Goal: Find specific page/section: Find specific page/section

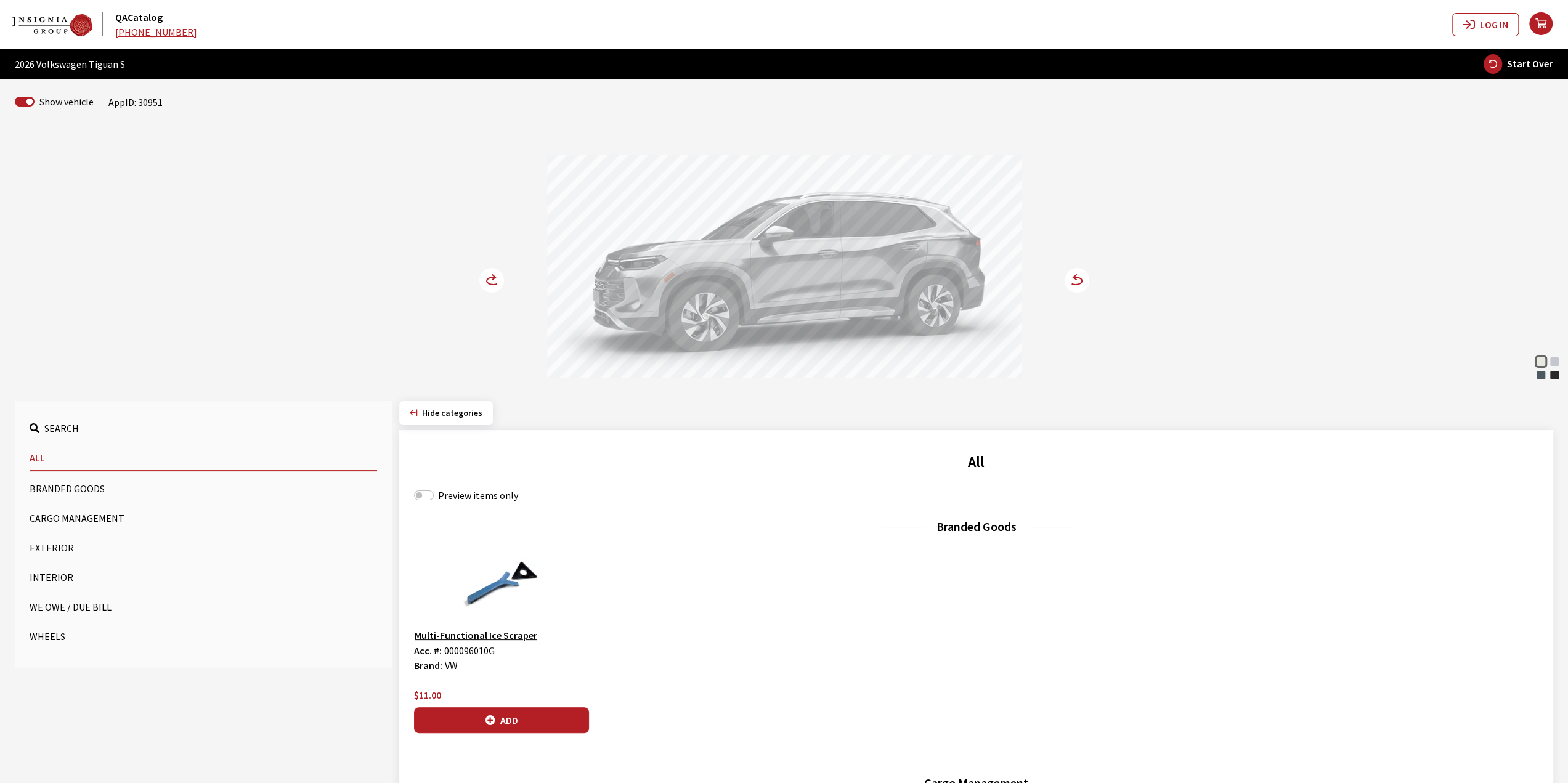
click at [493, 296] on div "Pure White Pyrite Silver Metallic Platinum Gray Metallic Deep Black Pearl Pure …" at bounding box center [784, 255] width 814 height 251
drag, startPoint x: 493, startPoint y: 296, endPoint x: 485, endPoint y: 284, distance: 14.4
click at [493, 295] on div "Pure White Pyrite Silver Metallic Platinum Gray Metallic Deep Black Pearl Pure …" at bounding box center [784, 255] width 814 height 251
click at [485, 284] on circle at bounding box center [491, 280] width 25 height 25
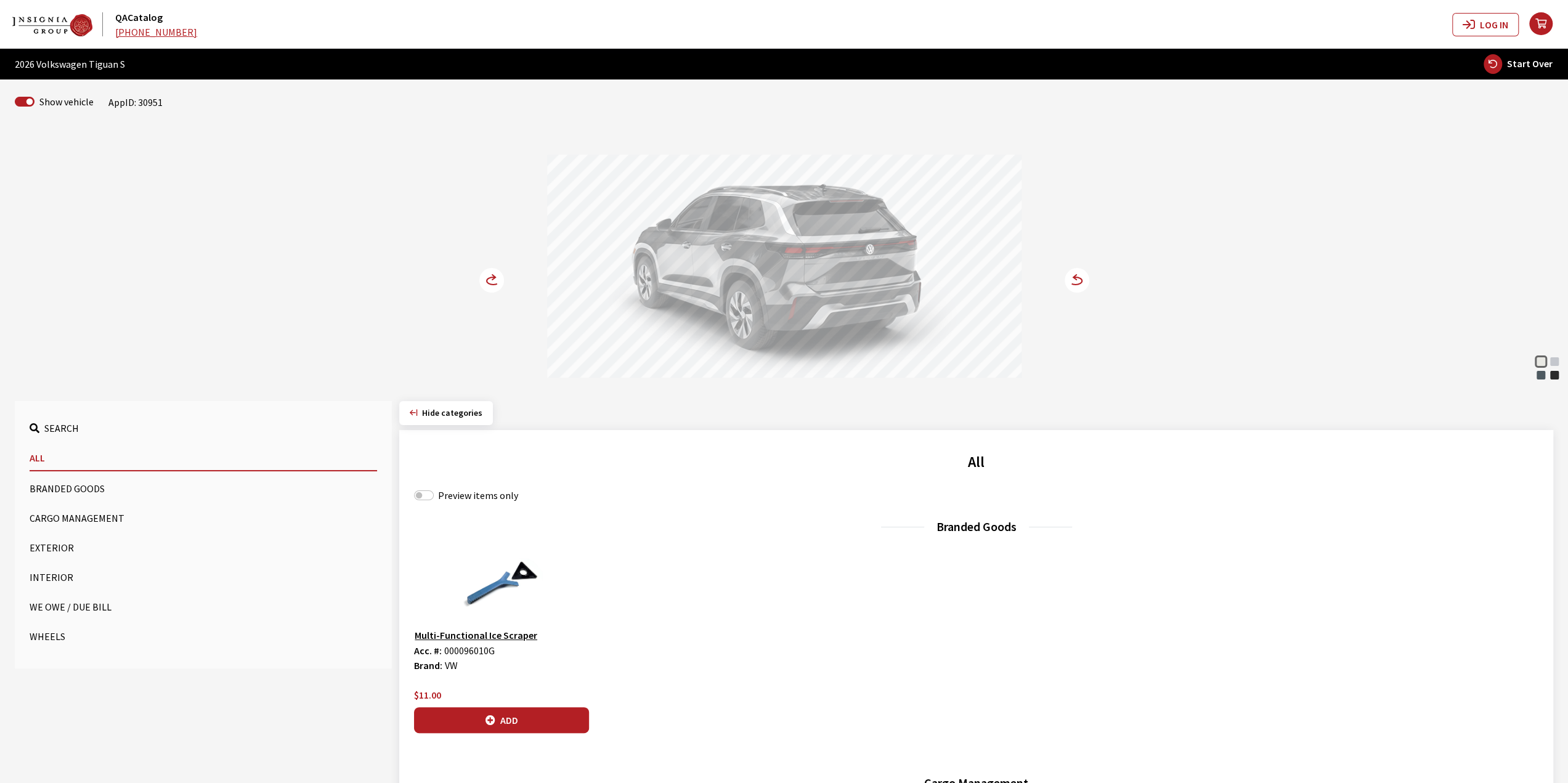
click at [485, 284] on circle at bounding box center [491, 280] width 25 height 25
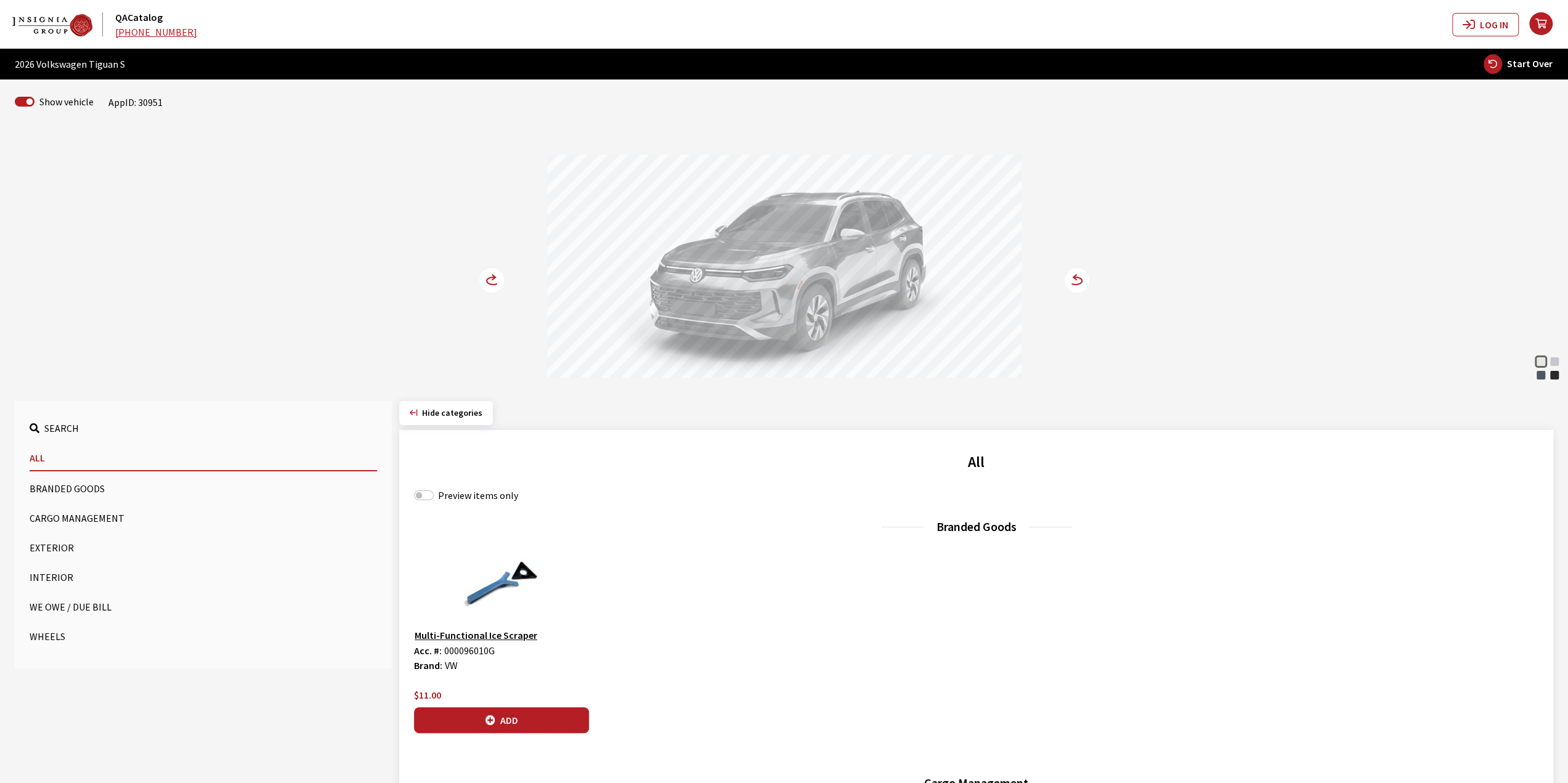
click at [621, 541] on div "Branded Goods Multi-Functional Ice Scraper Acc. #: 000096010G Brand: VW $11.00 …" at bounding box center [976, 642] width 1125 height 250
click at [1554, 364] on div "Pyrite Silver Metallic" at bounding box center [1554, 361] width 12 height 12
click at [1542, 369] on div "Platinum Gray Metallic" at bounding box center [1541, 374] width 12 height 12
click at [1553, 371] on div "Deep Black Pearl" at bounding box center [1554, 374] width 12 height 12
click at [1544, 371] on div "Platinum Gray Metallic" at bounding box center [1541, 374] width 12 height 12
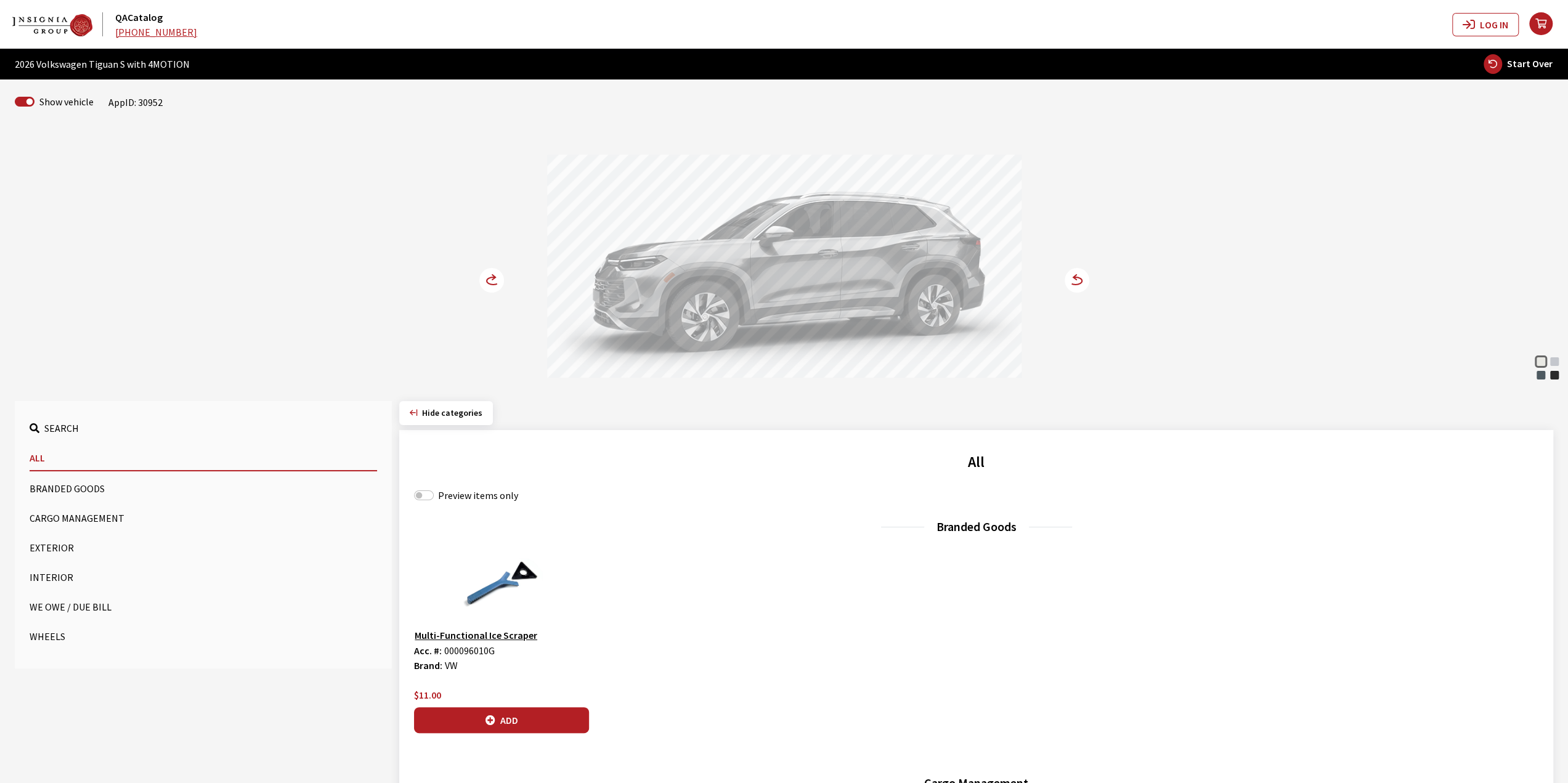
click at [495, 282] on circle at bounding box center [491, 280] width 25 height 25
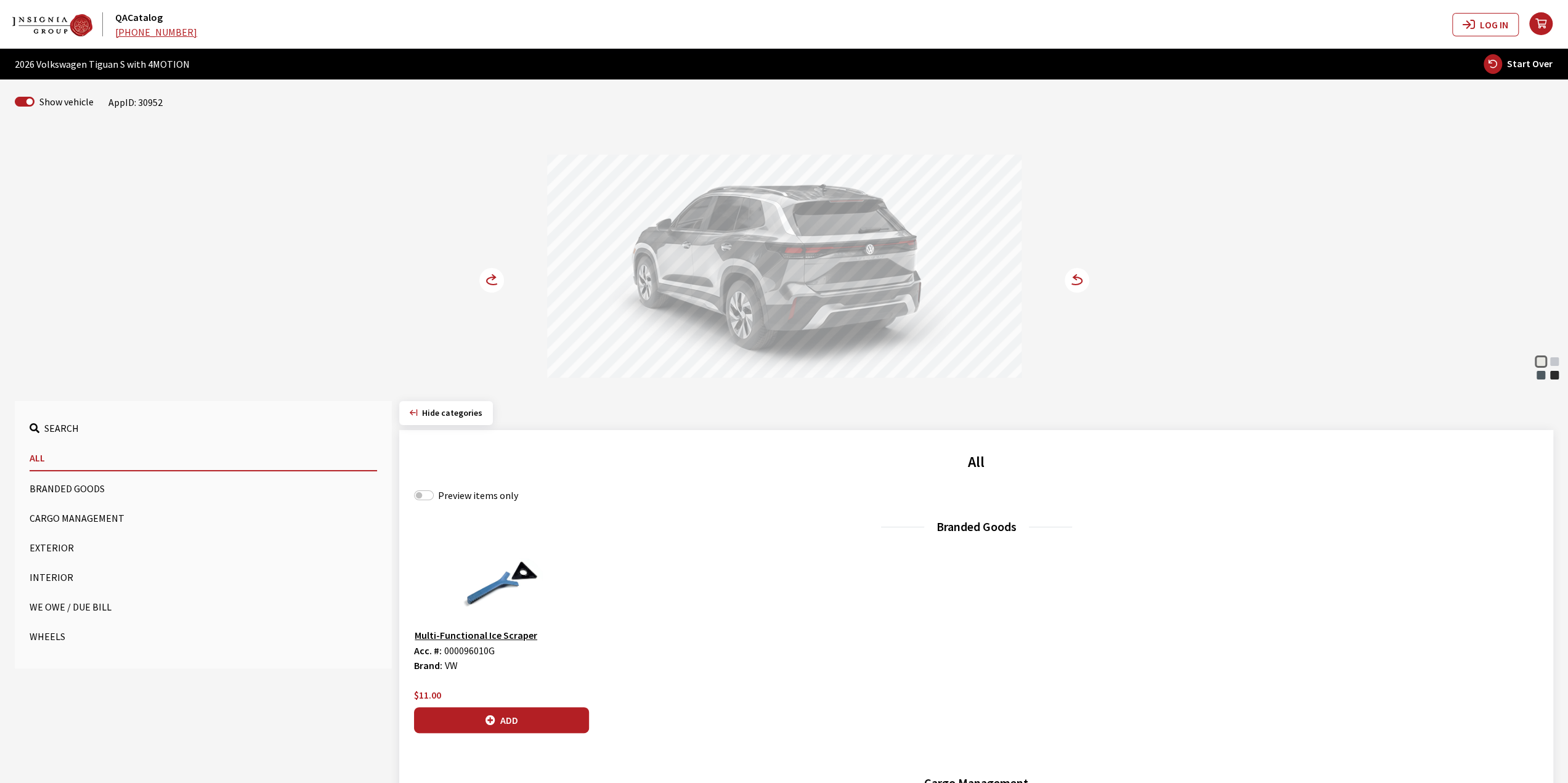
click at [495, 282] on circle at bounding box center [491, 280] width 25 height 25
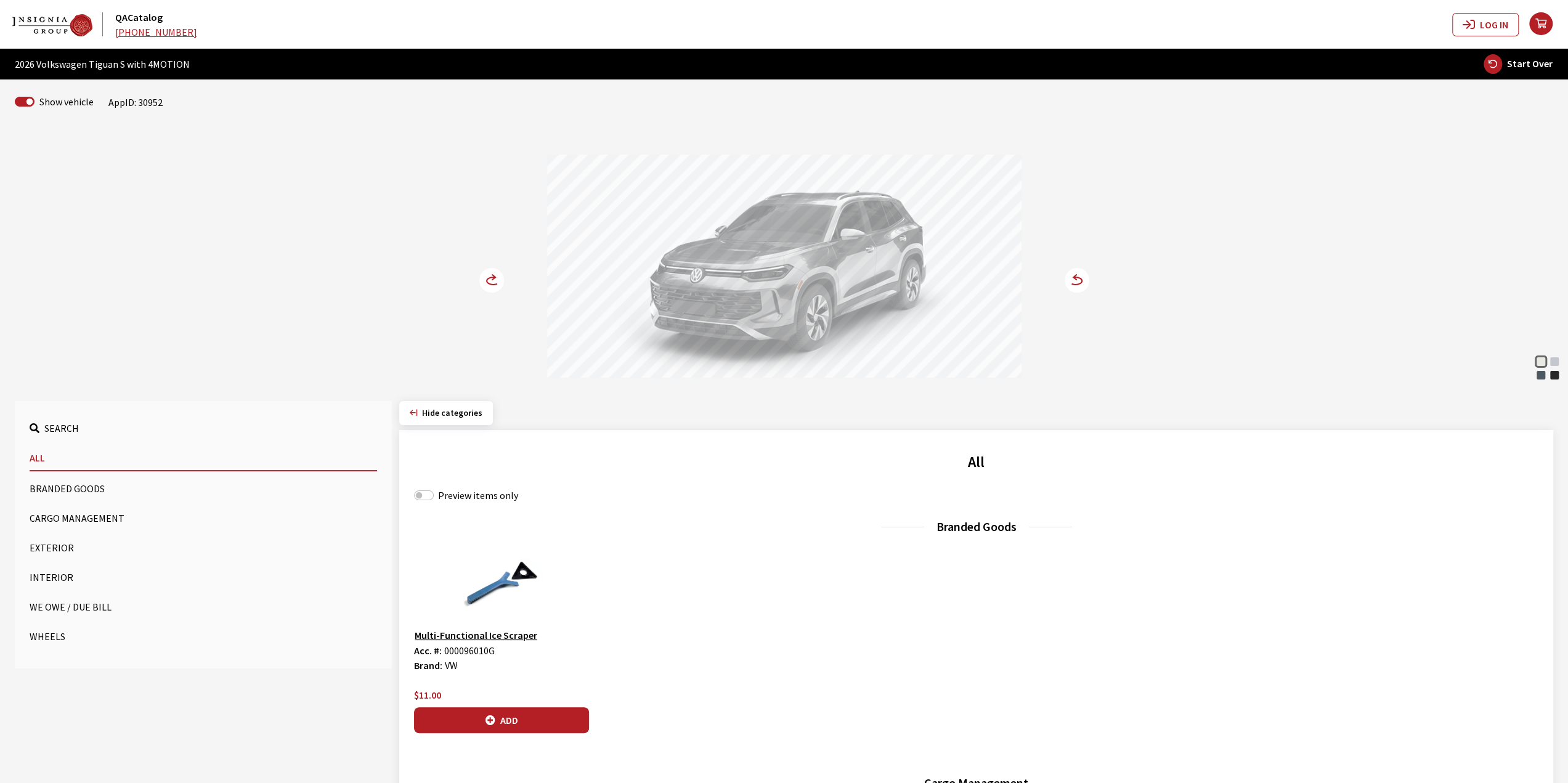
click at [499, 273] on circle at bounding box center [491, 280] width 25 height 25
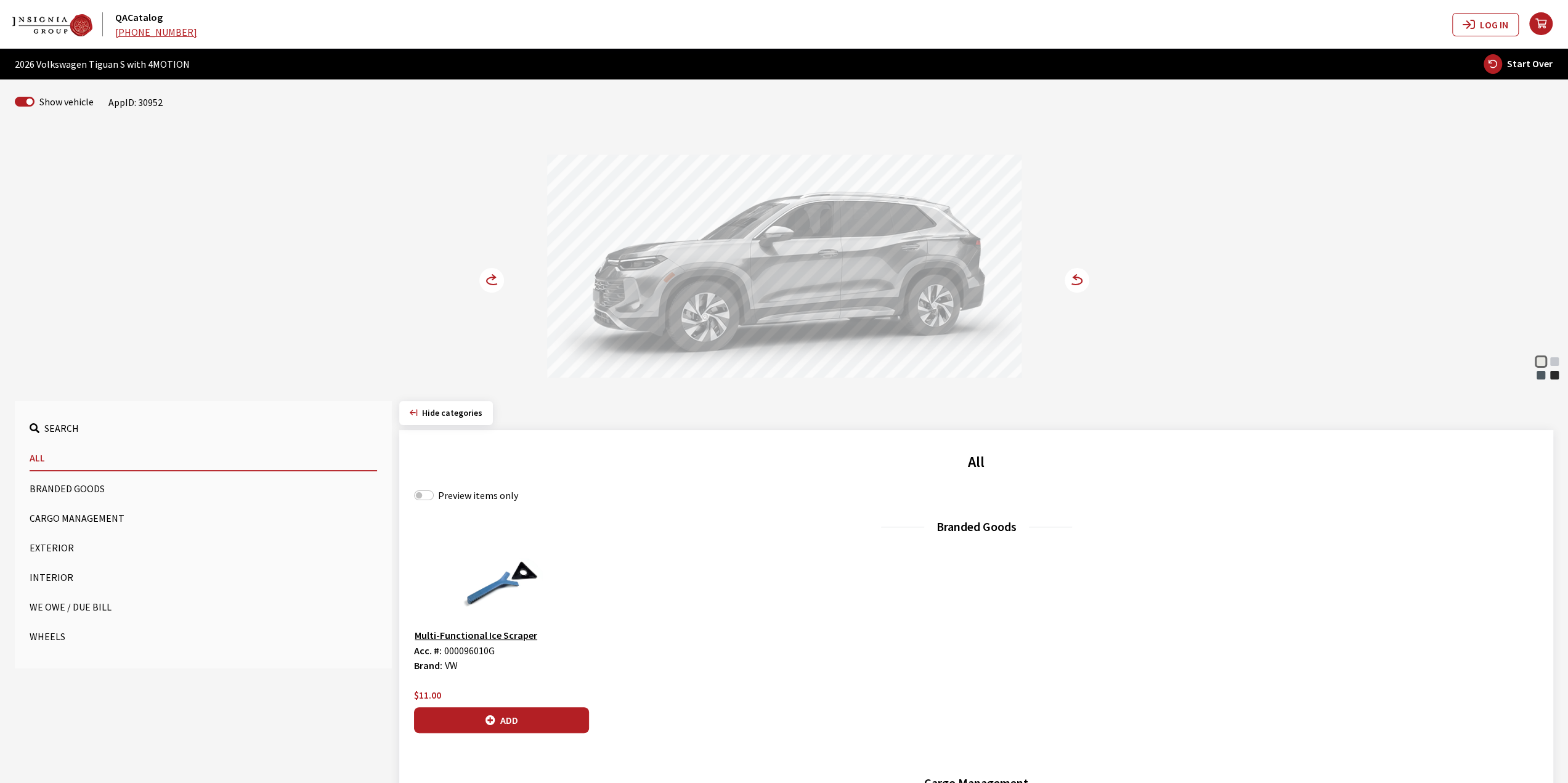
click at [499, 273] on circle at bounding box center [491, 280] width 25 height 25
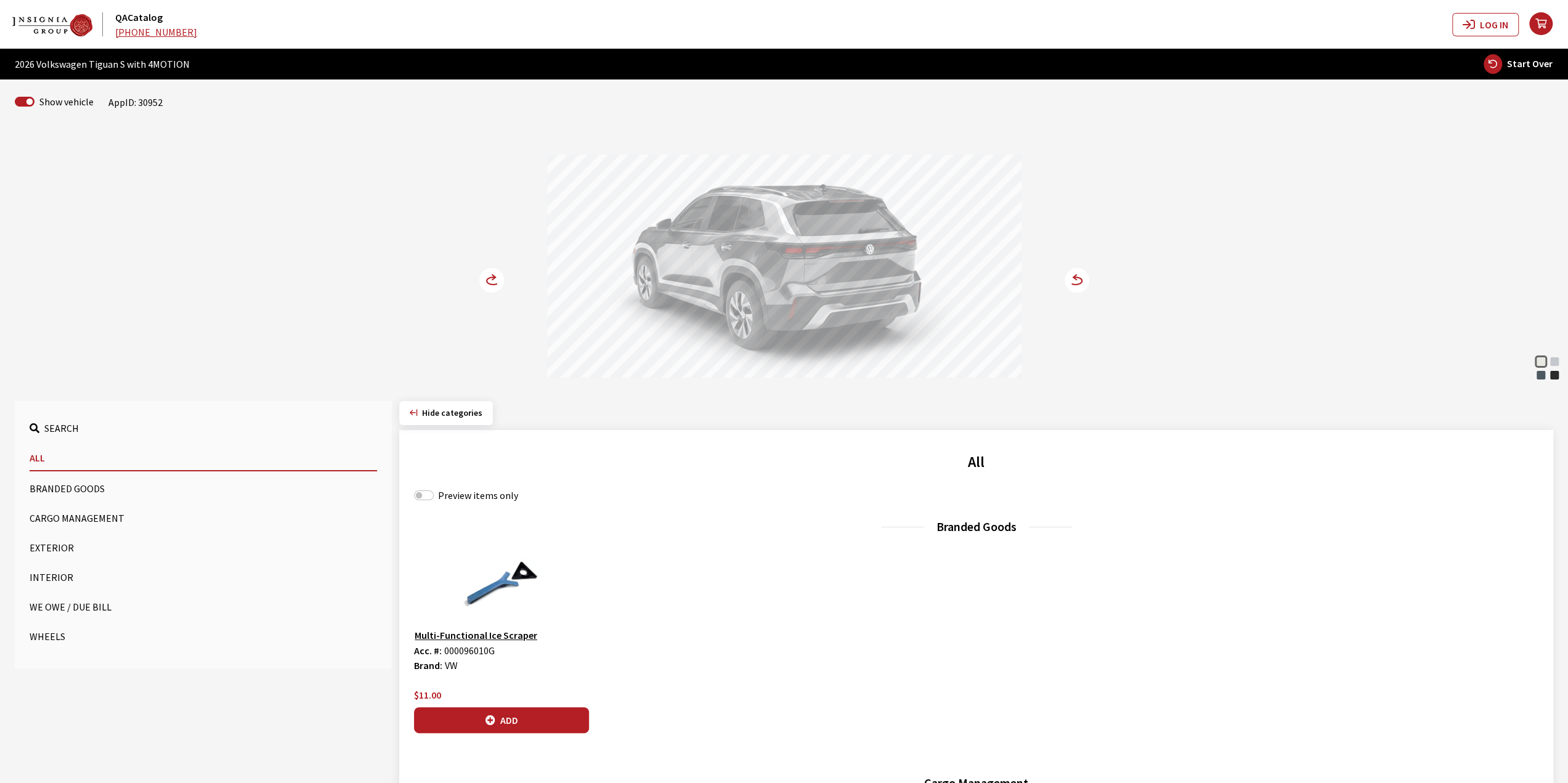
click at [499, 273] on circle at bounding box center [491, 280] width 25 height 25
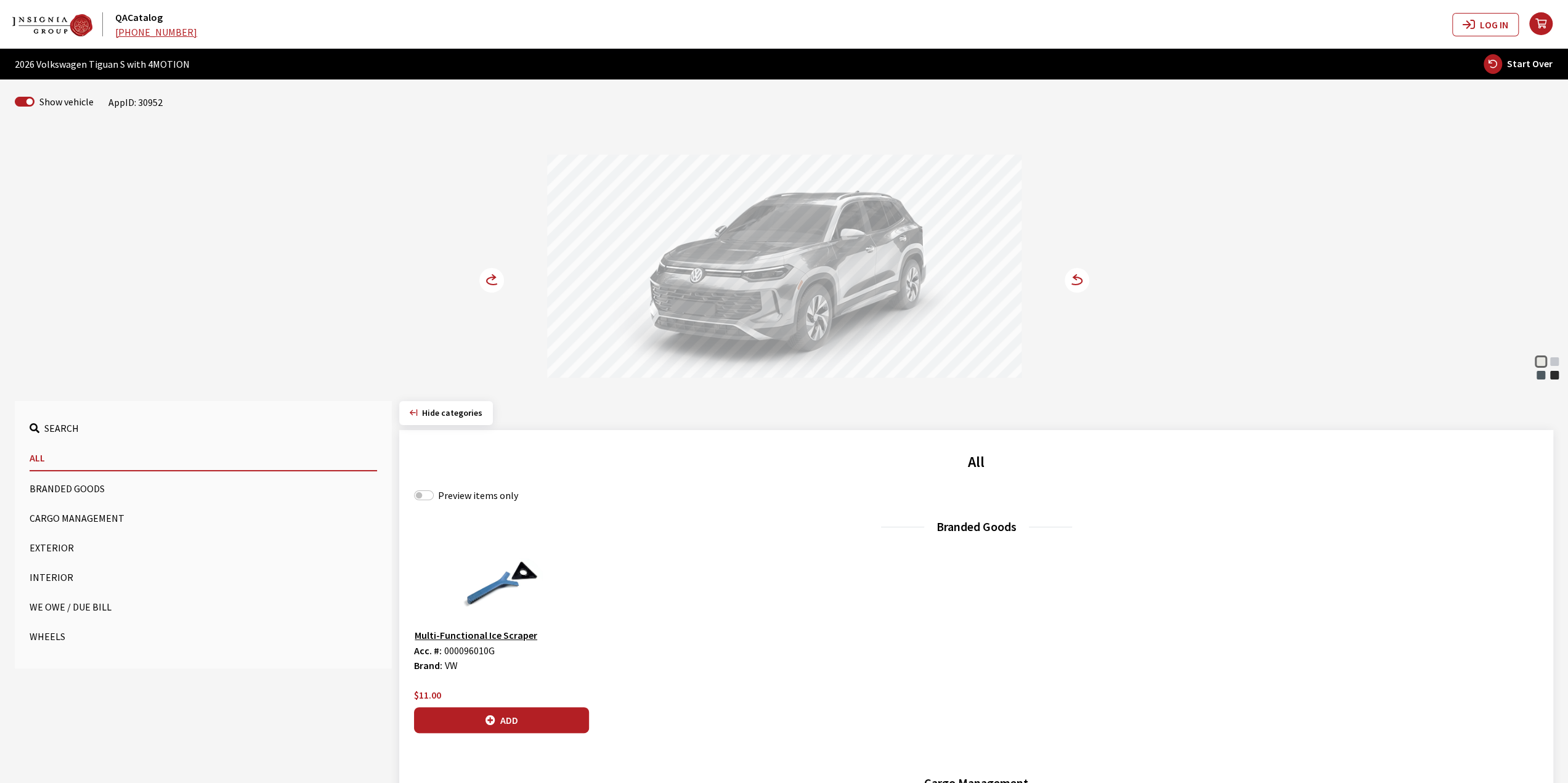
click at [1550, 366] on div "Pyrite Silver Metallic" at bounding box center [1554, 361] width 12 height 12
click at [1543, 372] on div "Platinum Gray Metallic" at bounding box center [1541, 374] width 12 height 12
click at [499, 277] on icon at bounding box center [499, 281] width 9 height 10
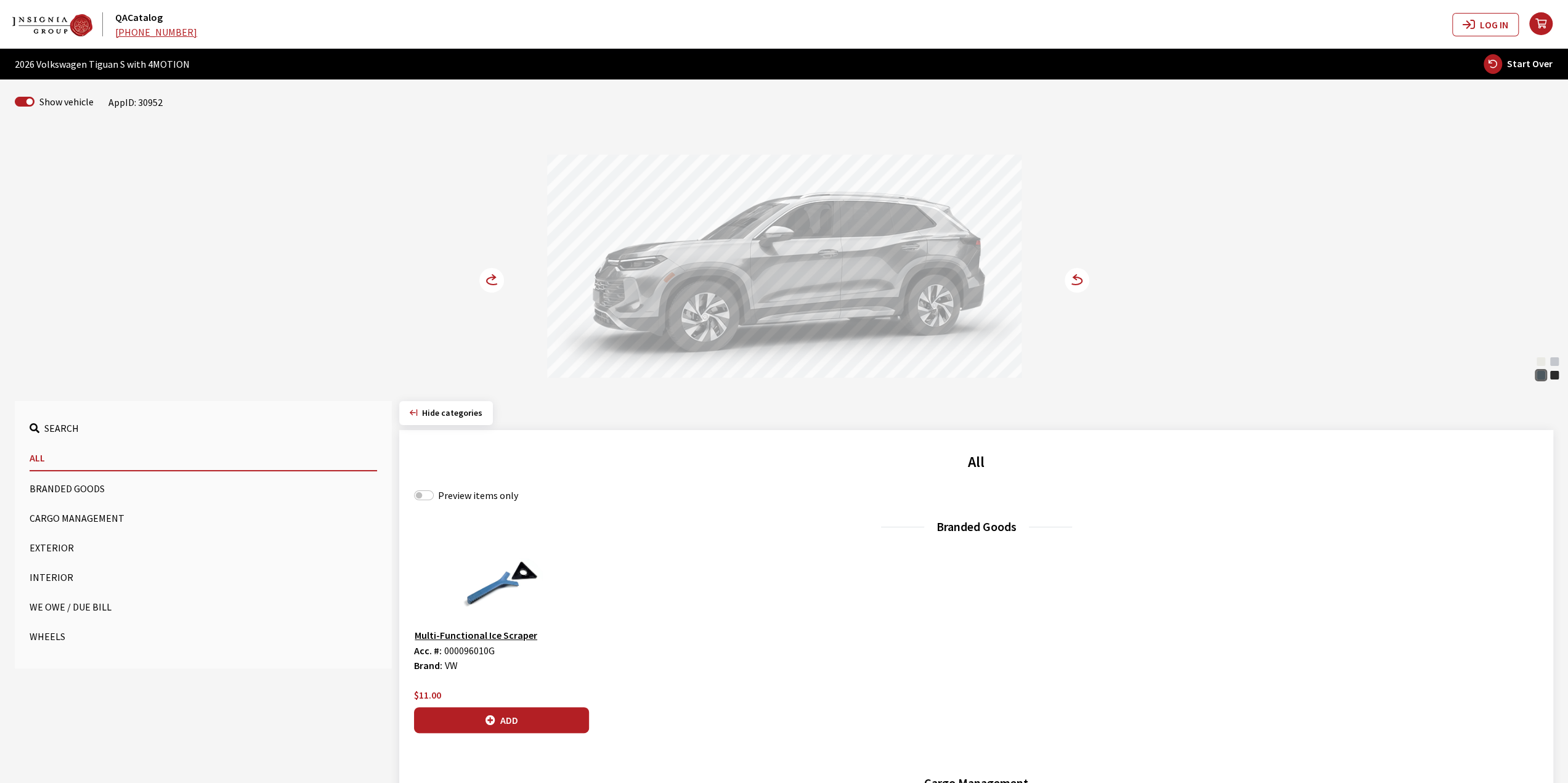
click at [487, 279] on icon at bounding box center [493, 280] width 13 height 7
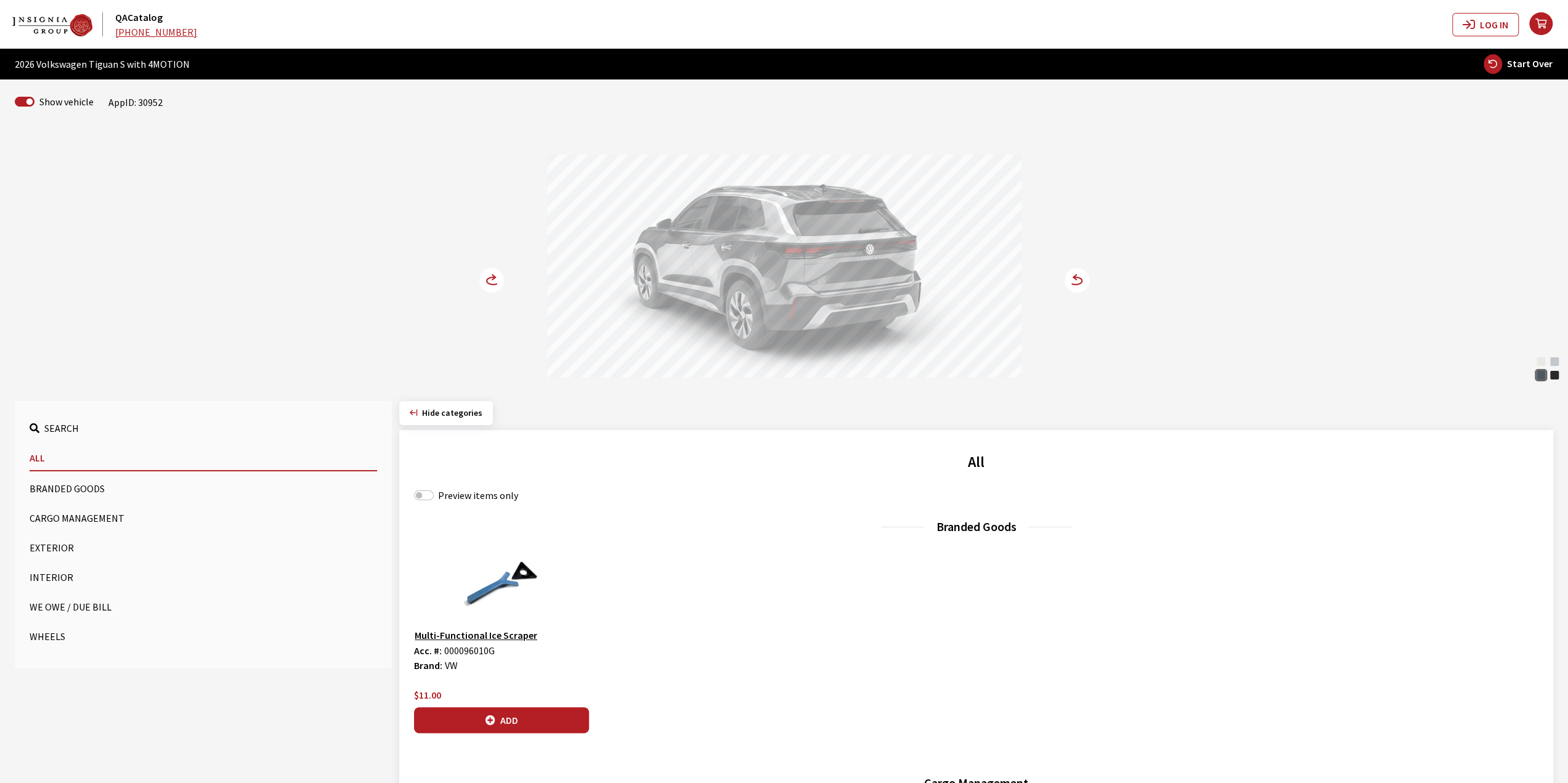
click at [487, 279] on icon at bounding box center [493, 280] width 13 height 7
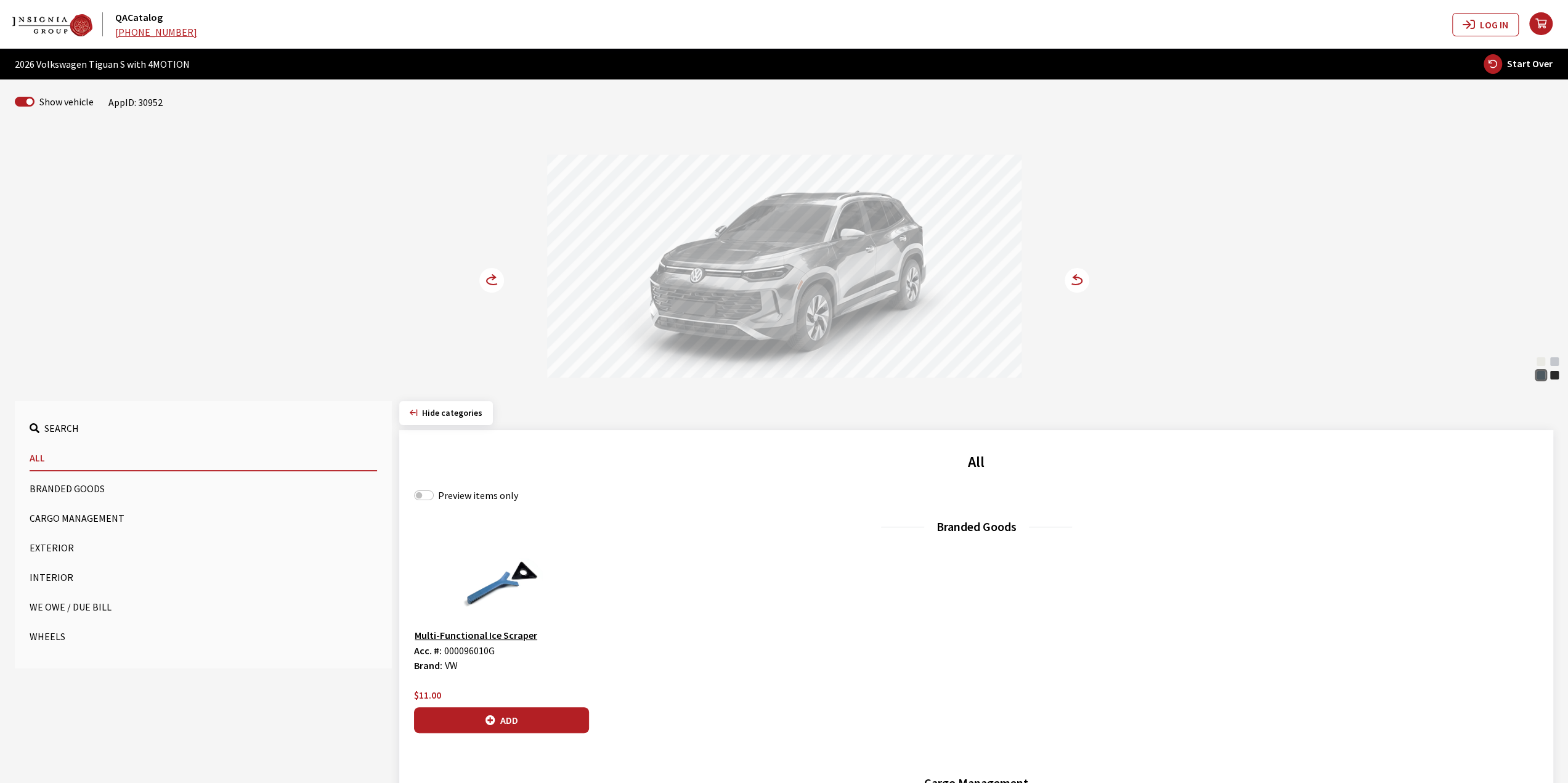
click at [485, 278] on circle at bounding box center [491, 280] width 25 height 25
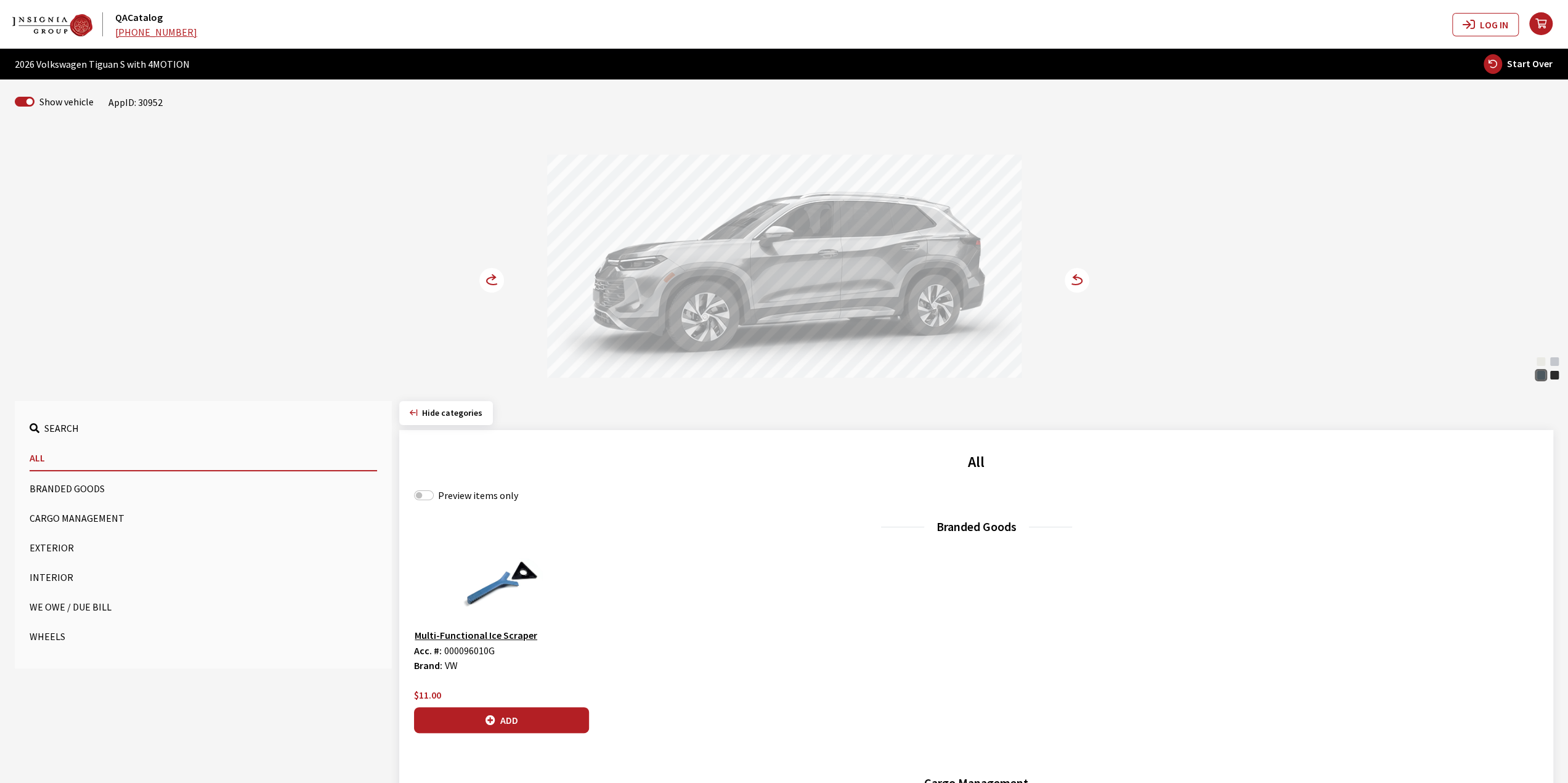
click at [485, 278] on circle at bounding box center [491, 280] width 25 height 25
click at [494, 283] on circle at bounding box center [491, 280] width 25 height 25
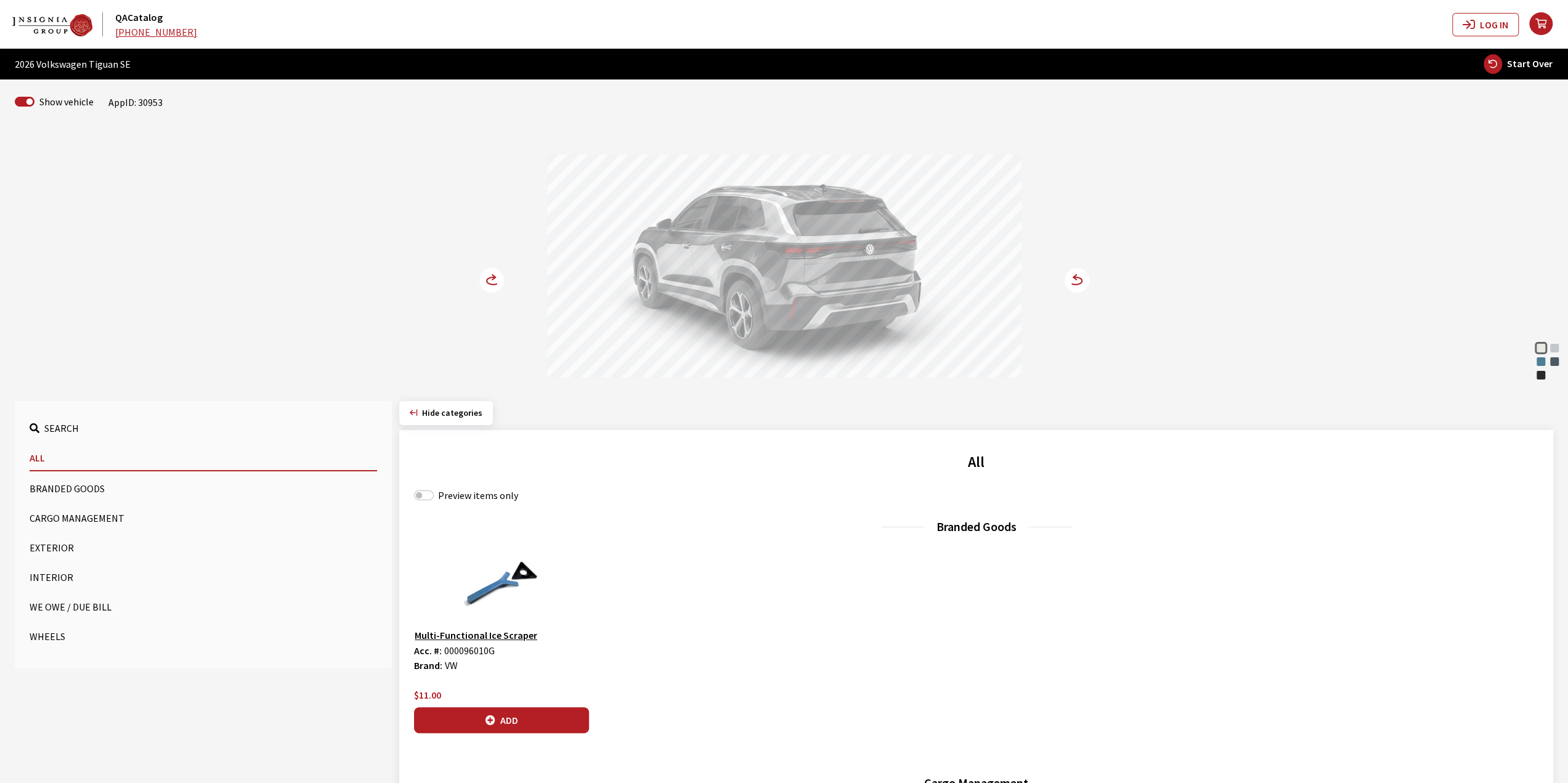
click at [494, 283] on circle at bounding box center [491, 280] width 25 height 25
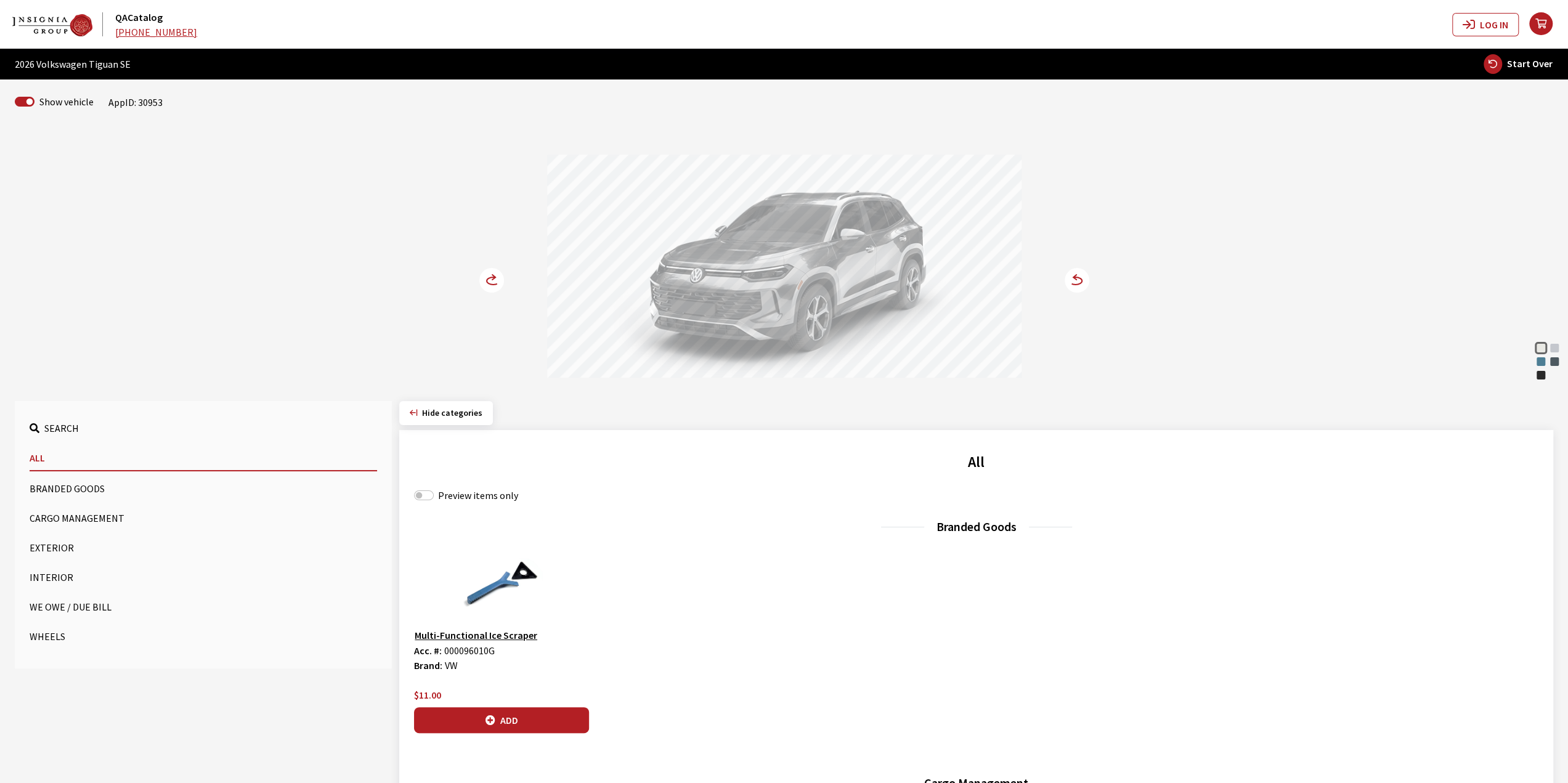
click at [494, 283] on circle at bounding box center [491, 280] width 25 height 25
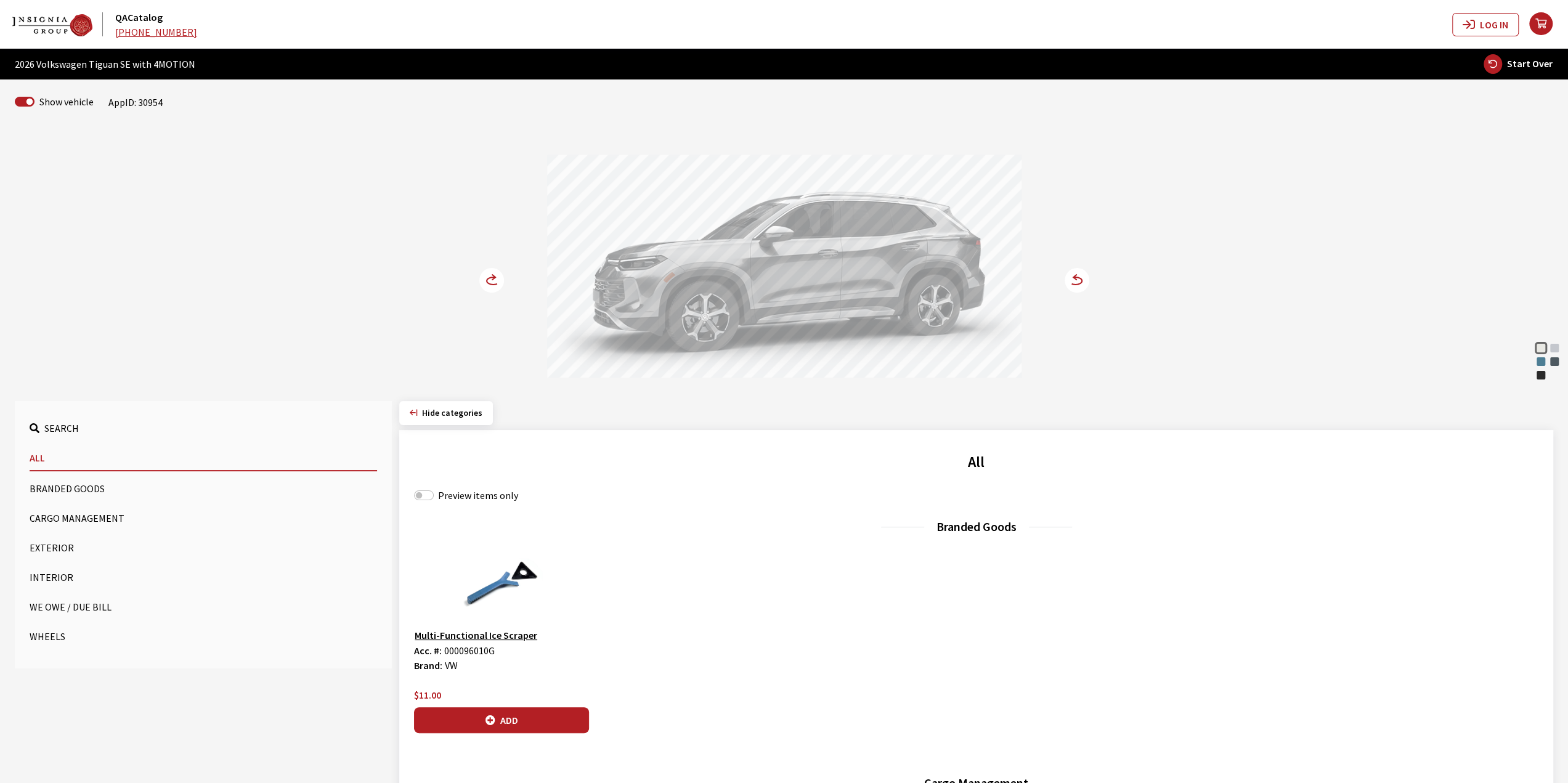
click at [497, 278] on icon at bounding box center [499, 281] width 9 height 10
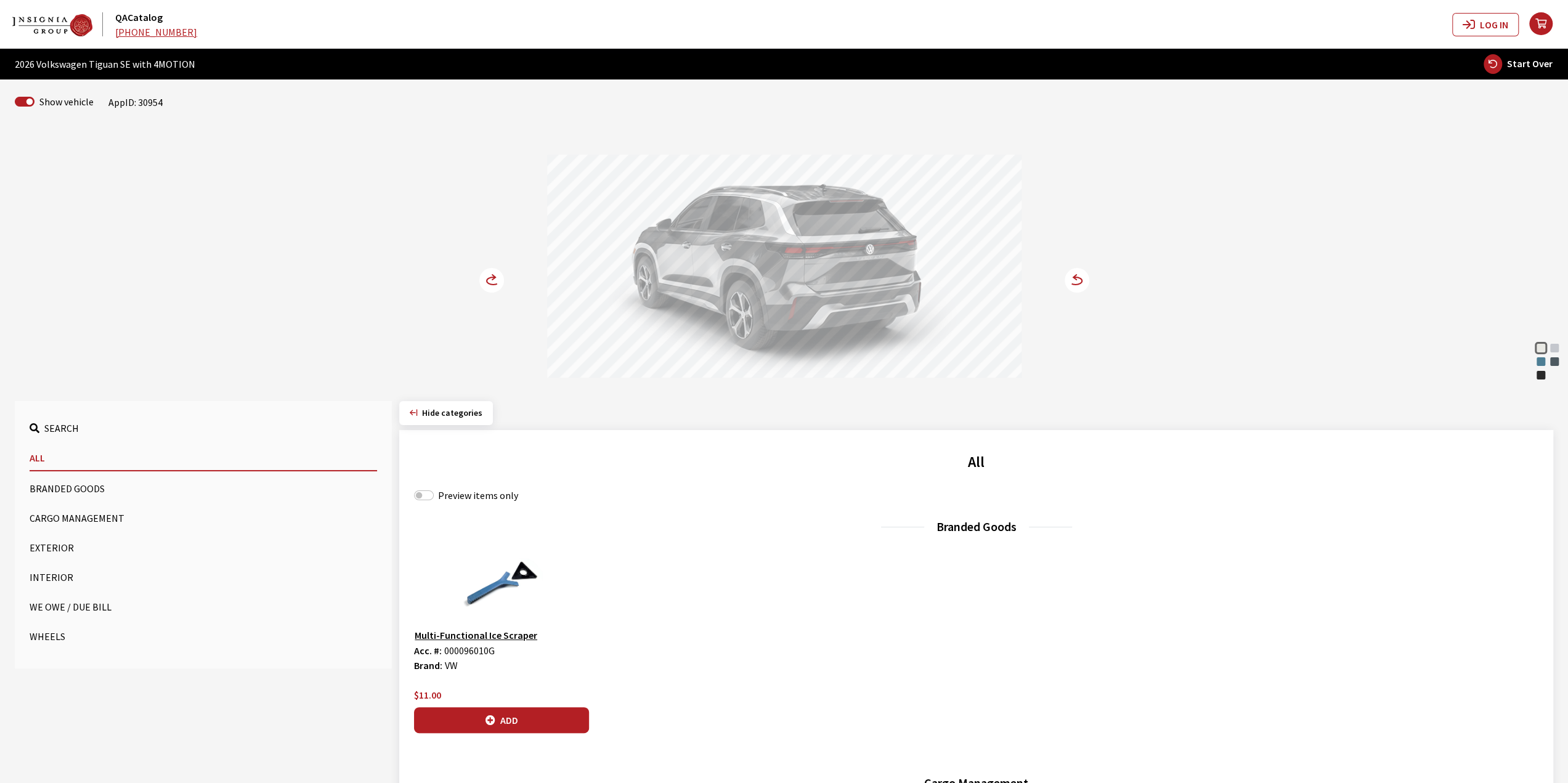
click at [497, 278] on icon at bounding box center [499, 281] width 9 height 10
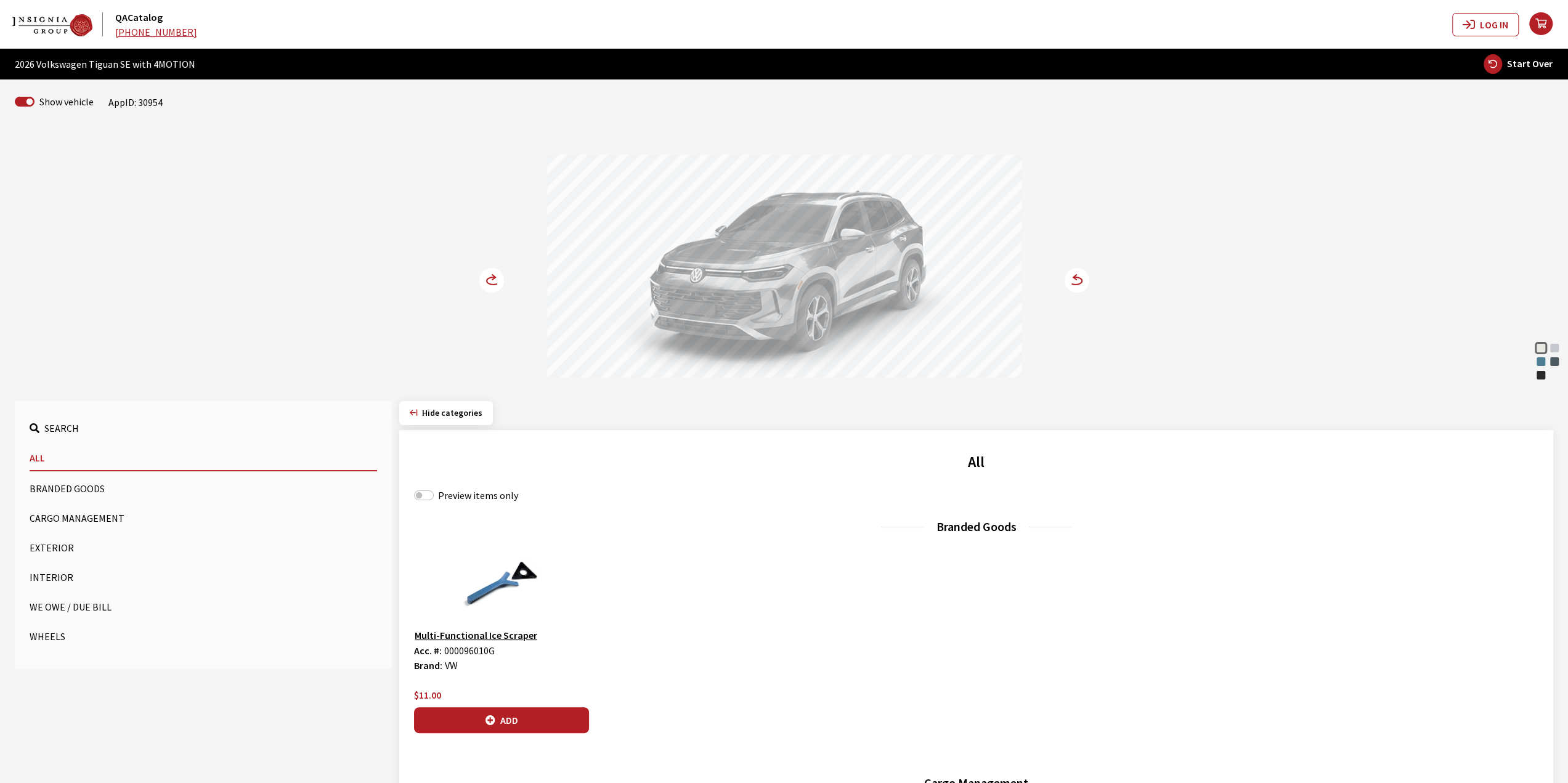
click at [490, 275] on circle at bounding box center [491, 280] width 25 height 25
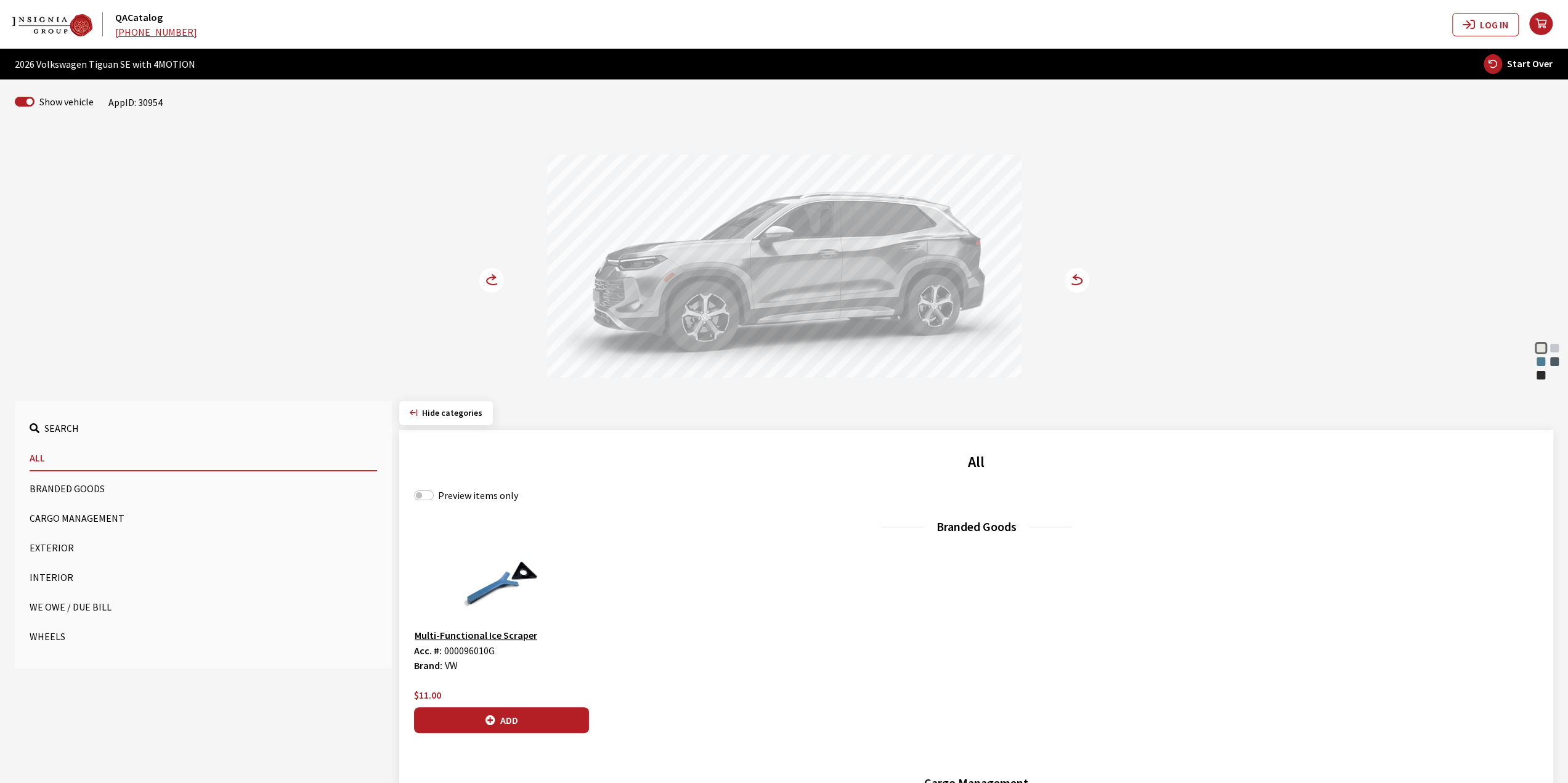
click at [491, 275] on circle at bounding box center [491, 280] width 25 height 25
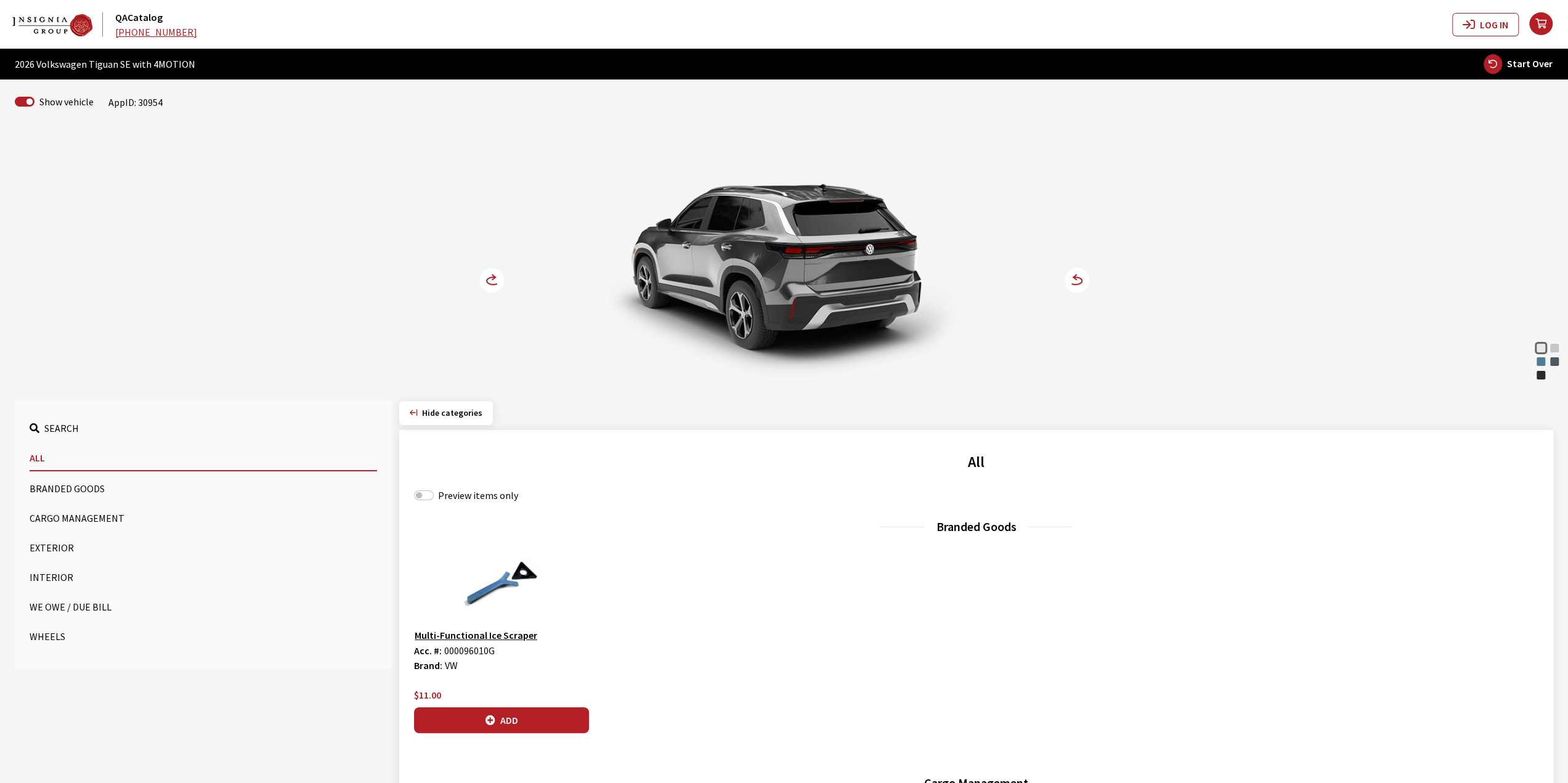
click at [491, 275] on circle at bounding box center [491, 280] width 25 height 25
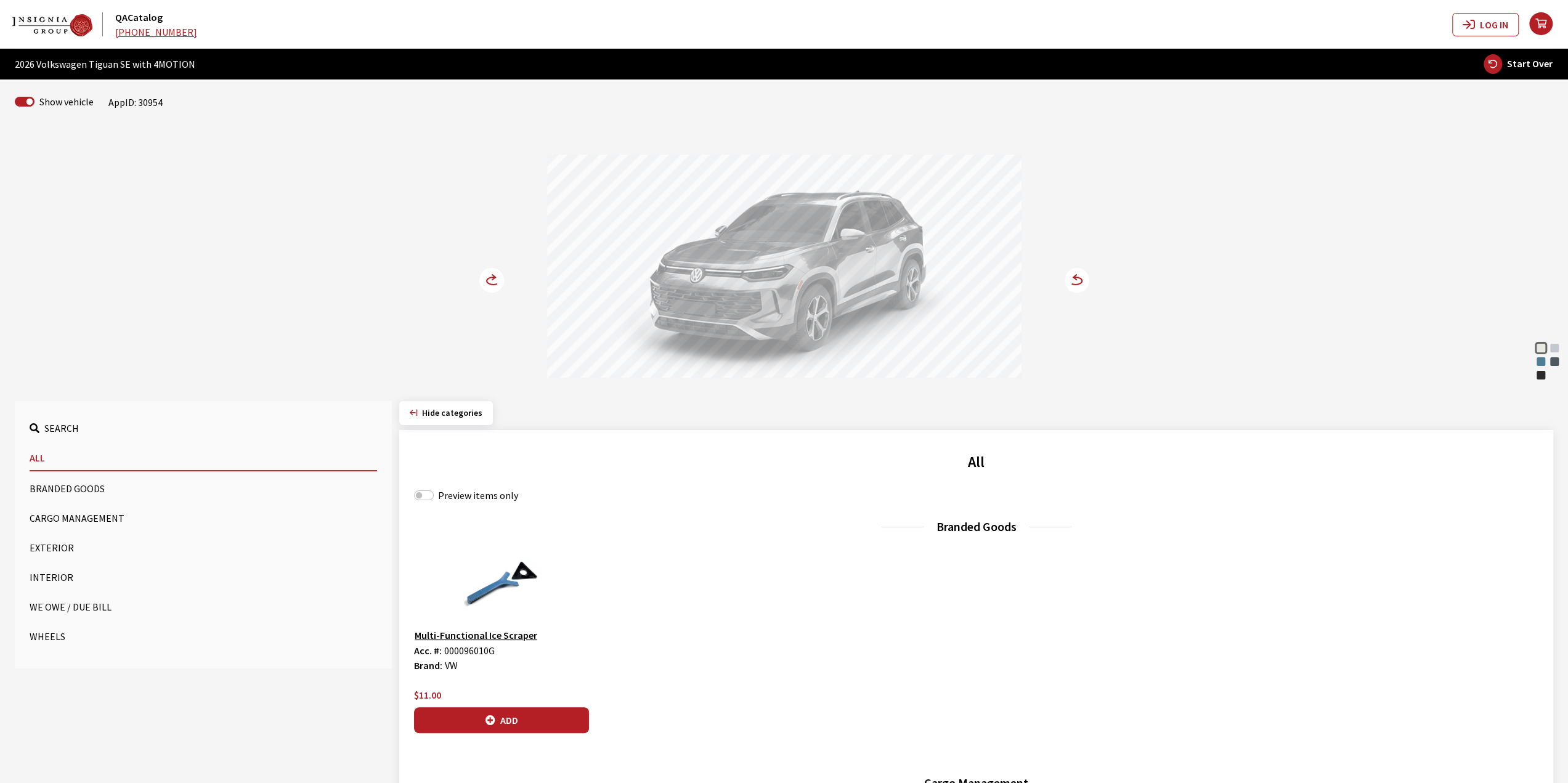
click at [491, 275] on circle at bounding box center [491, 280] width 25 height 25
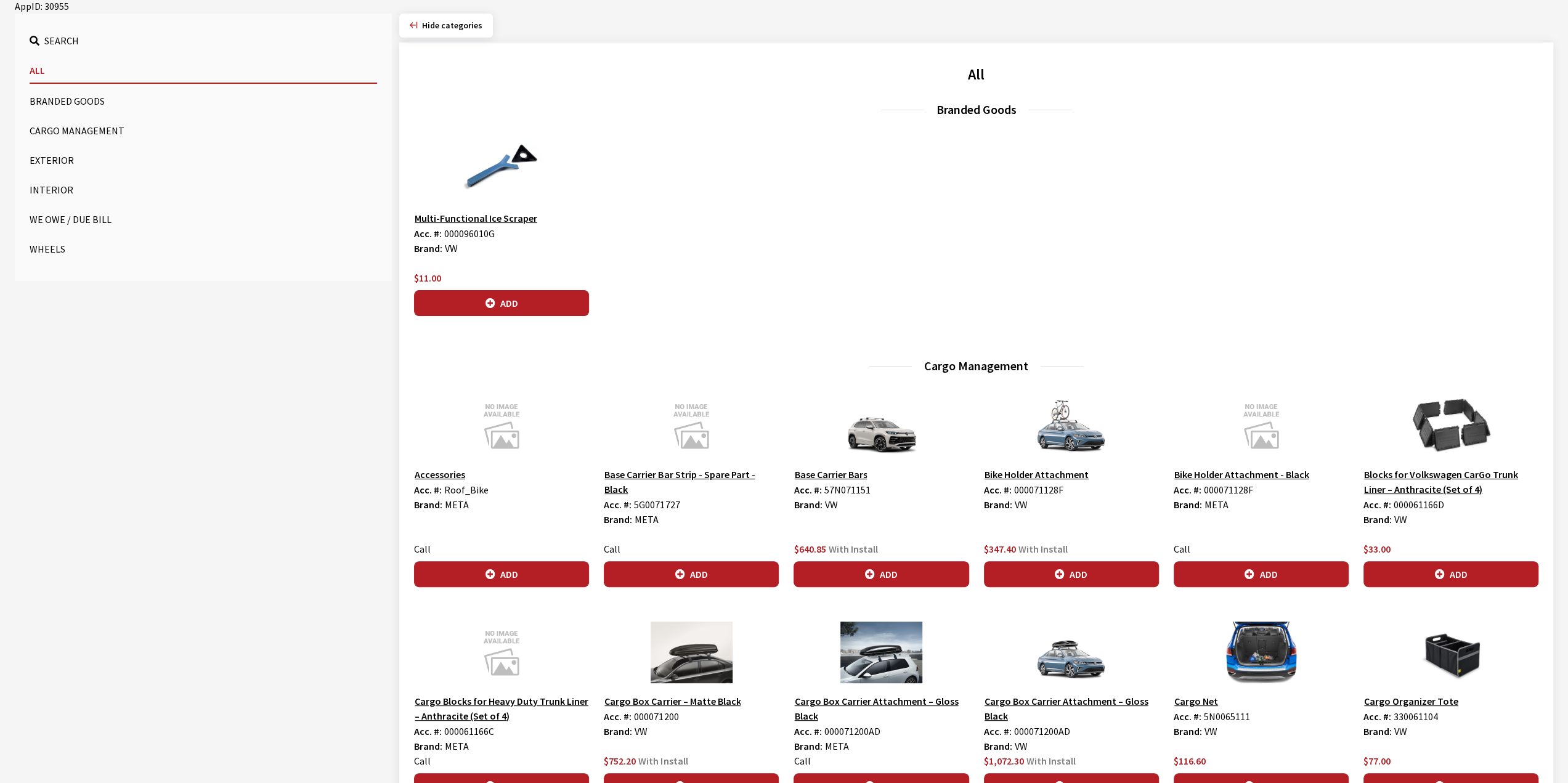
scroll to position [123, 0]
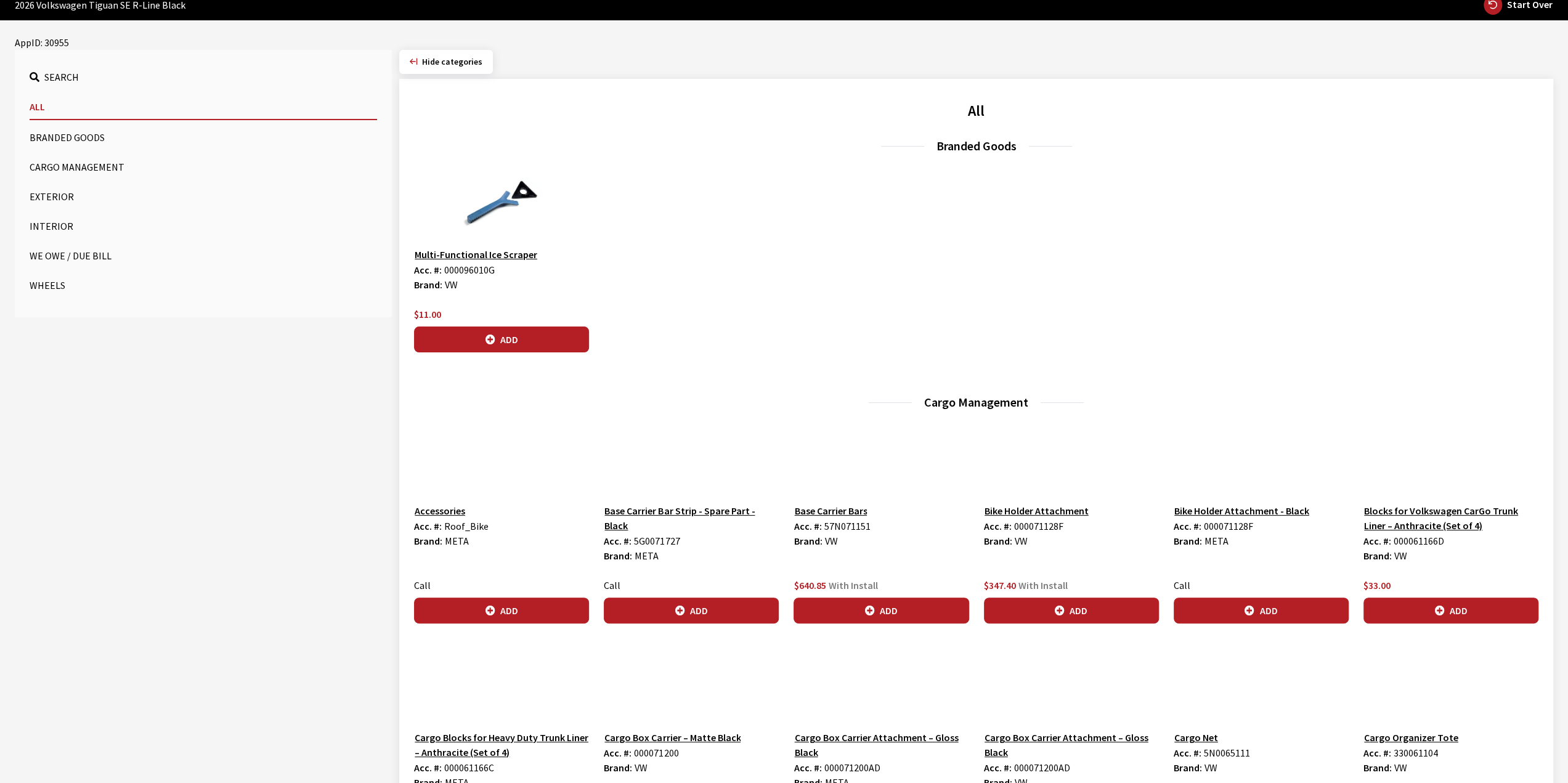
scroll to position [61, 0]
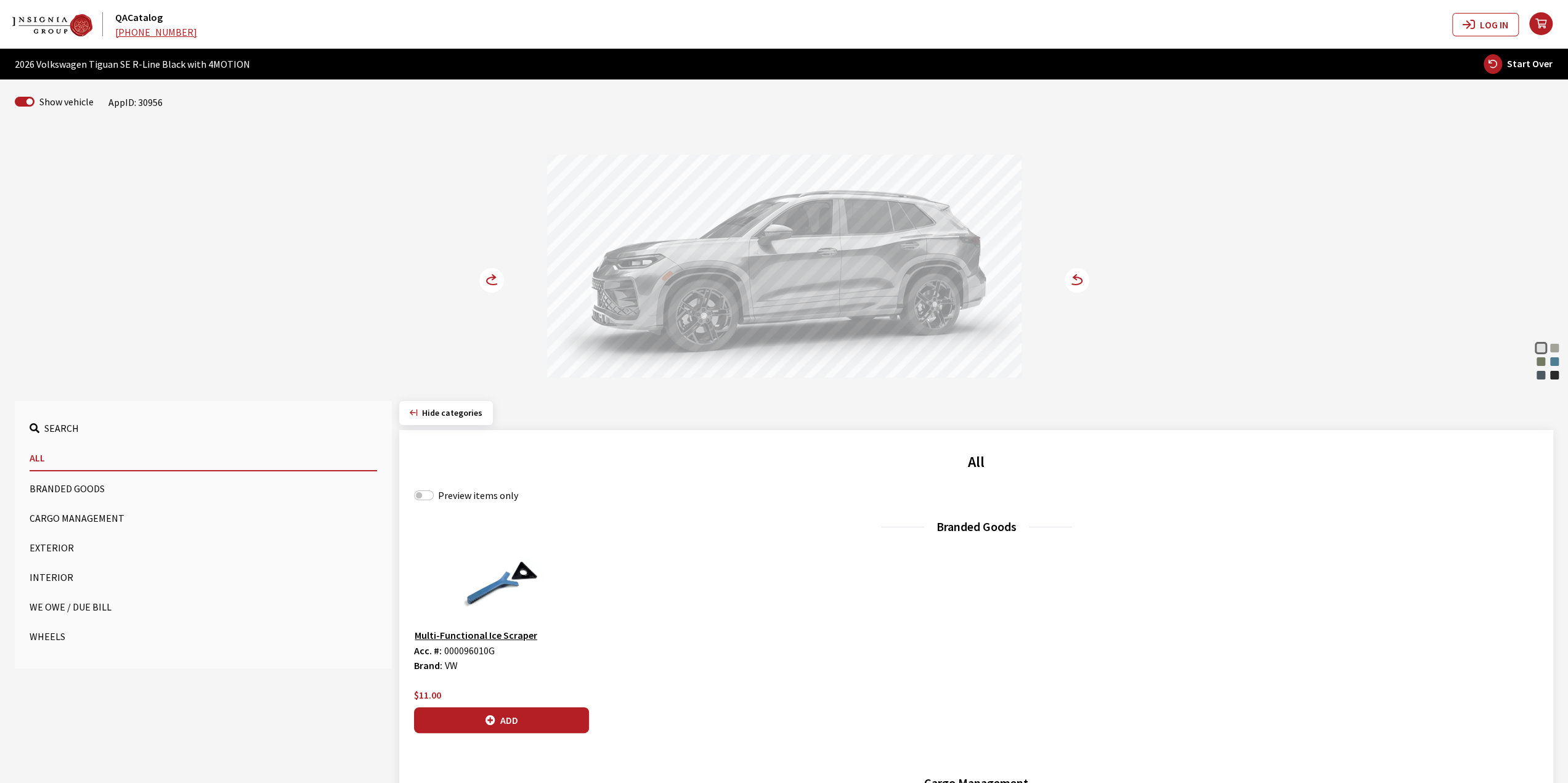
click at [481, 279] on circle at bounding box center [491, 280] width 25 height 25
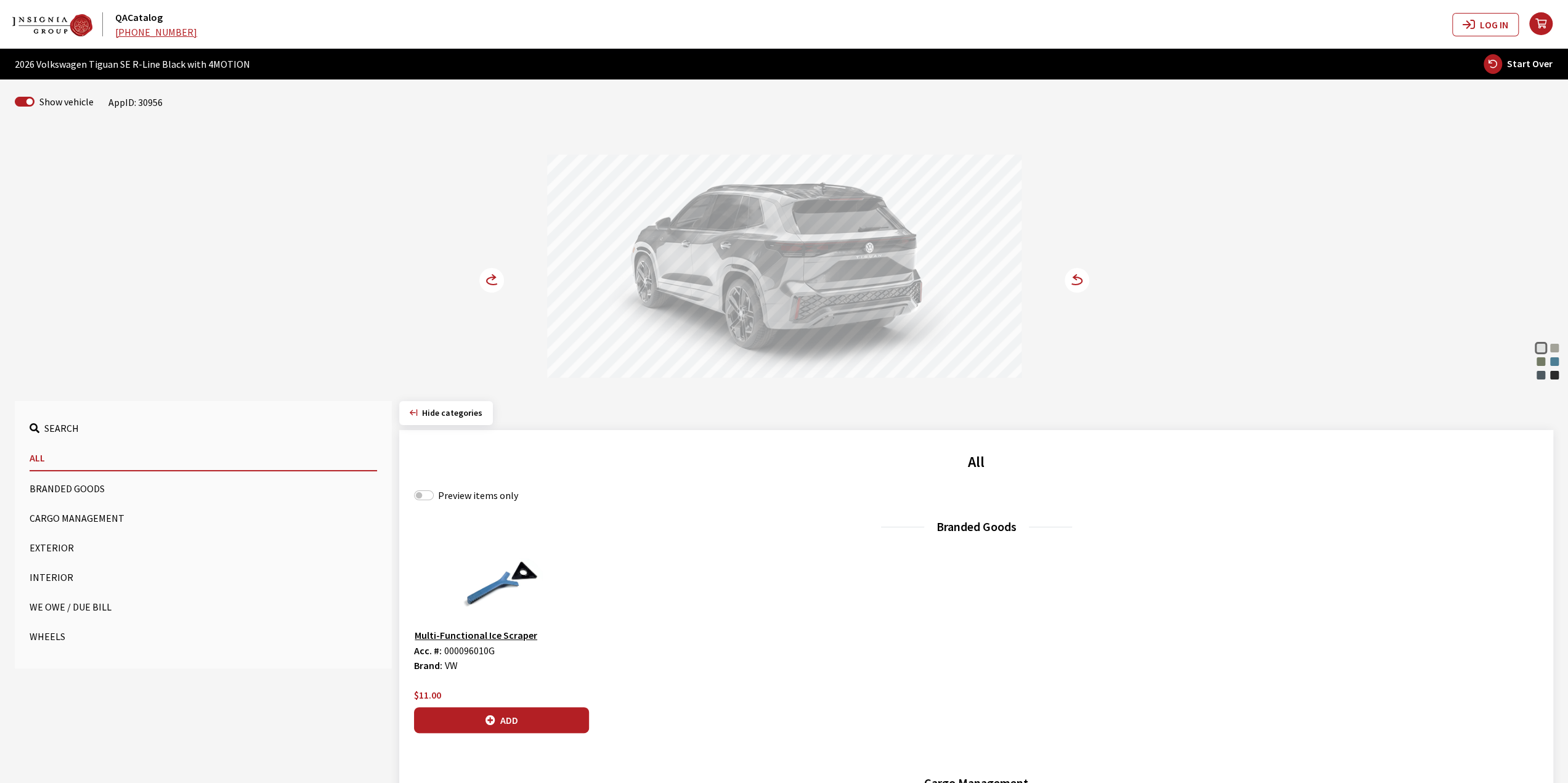
click at [482, 277] on circle at bounding box center [491, 280] width 25 height 25
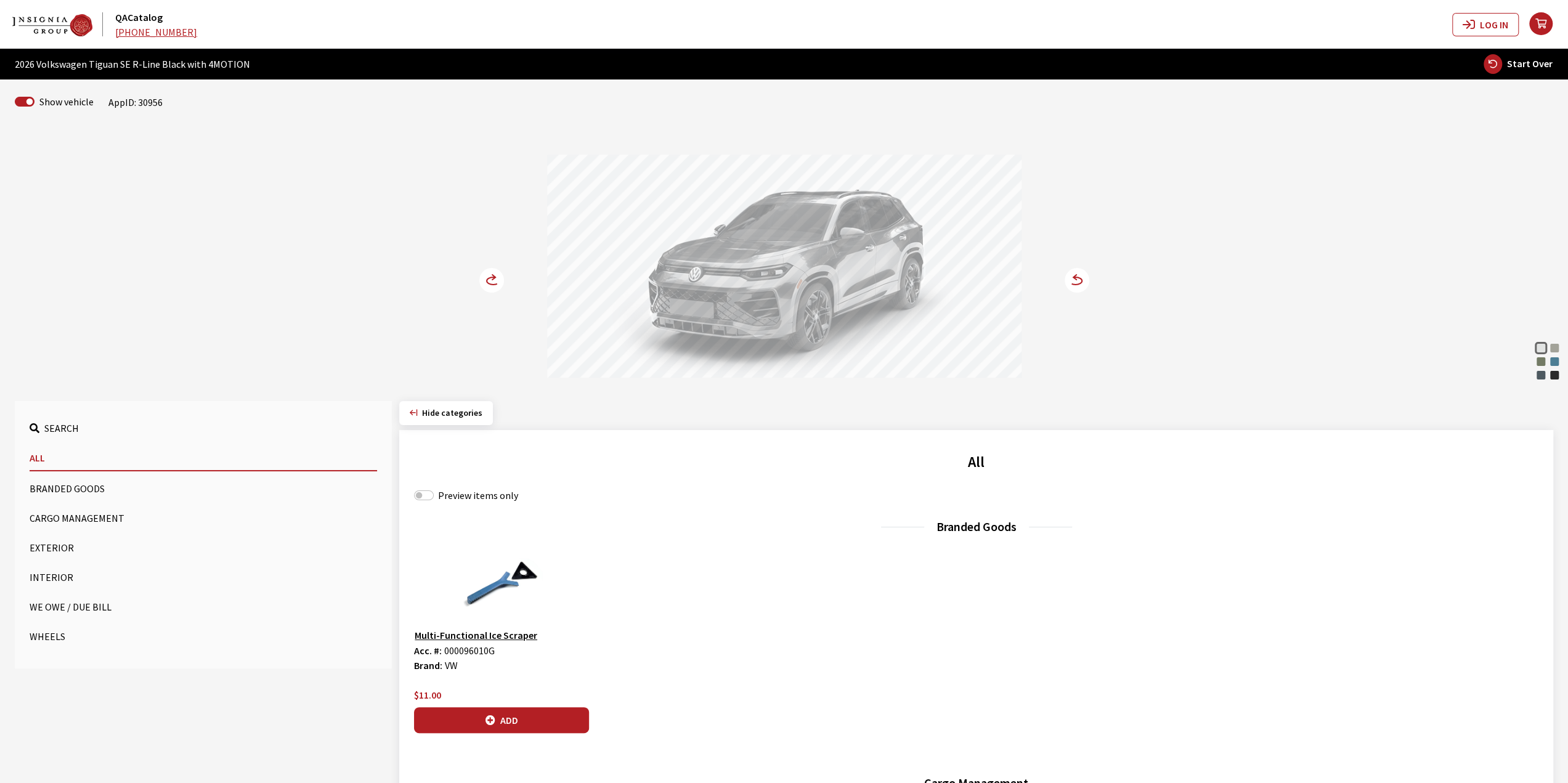
click at [486, 285] on circle at bounding box center [491, 280] width 25 height 25
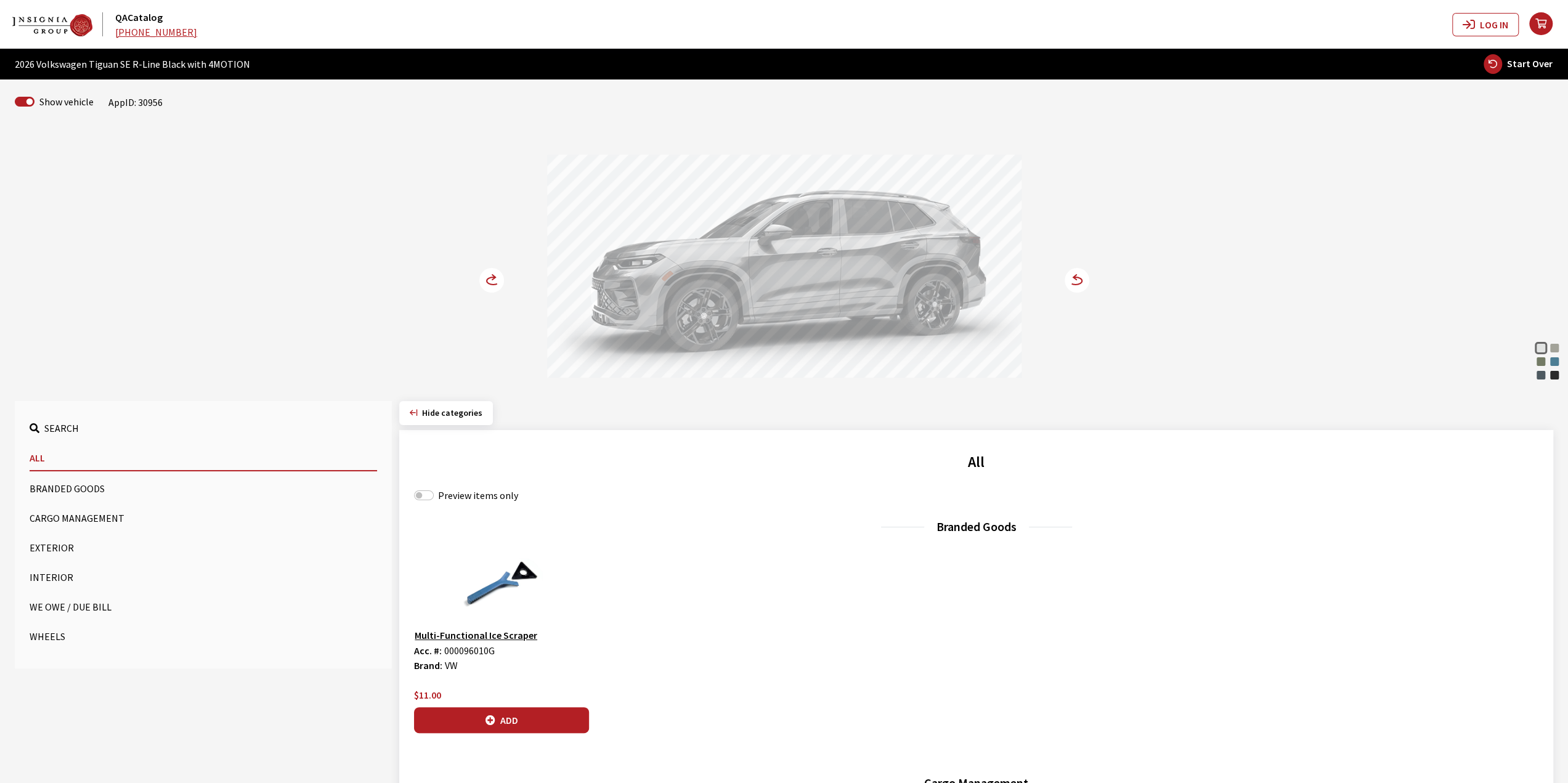
click at [487, 285] on circle at bounding box center [491, 280] width 25 height 25
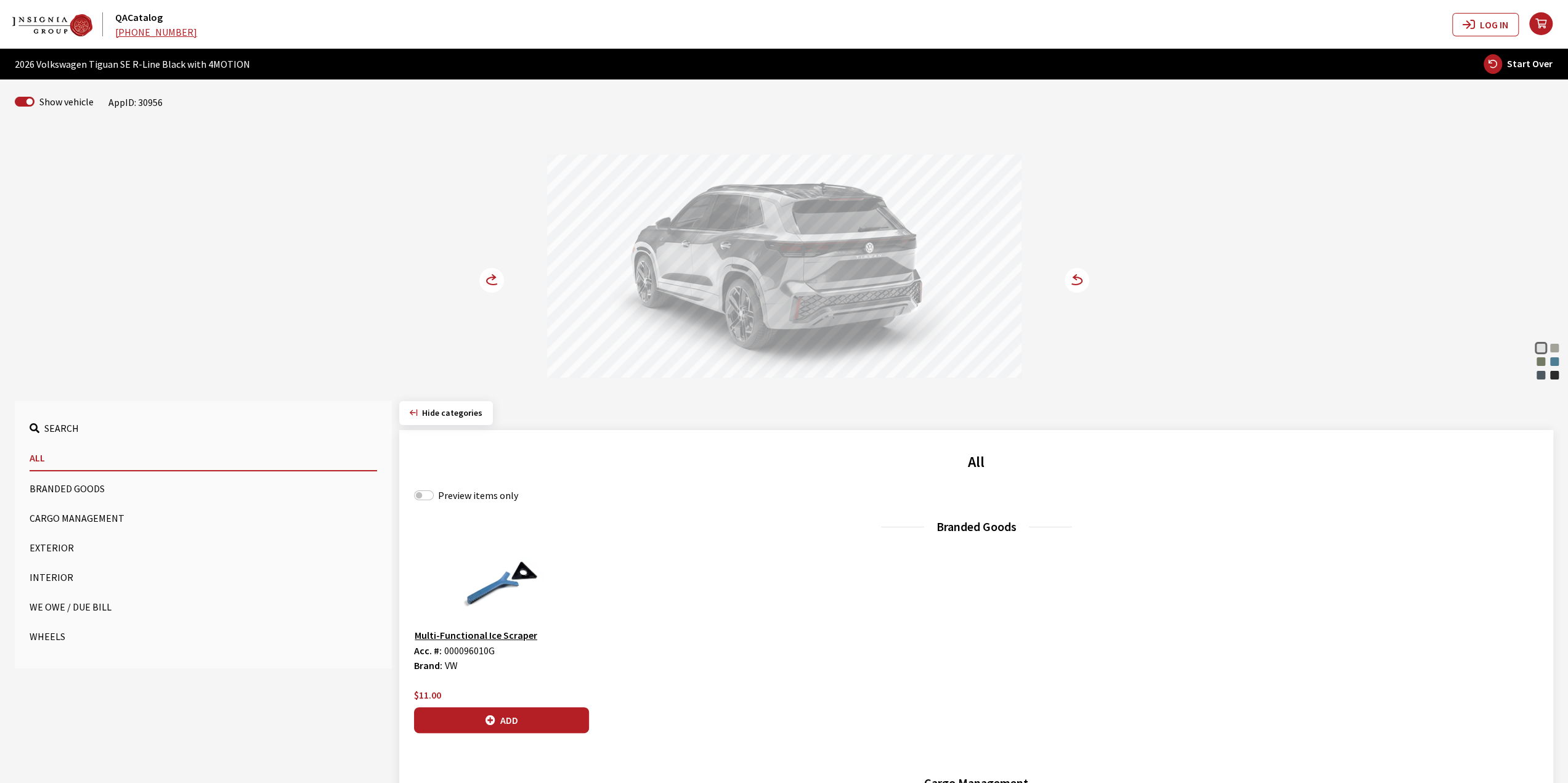
click at [487, 285] on circle at bounding box center [491, 280] width 25 height 25
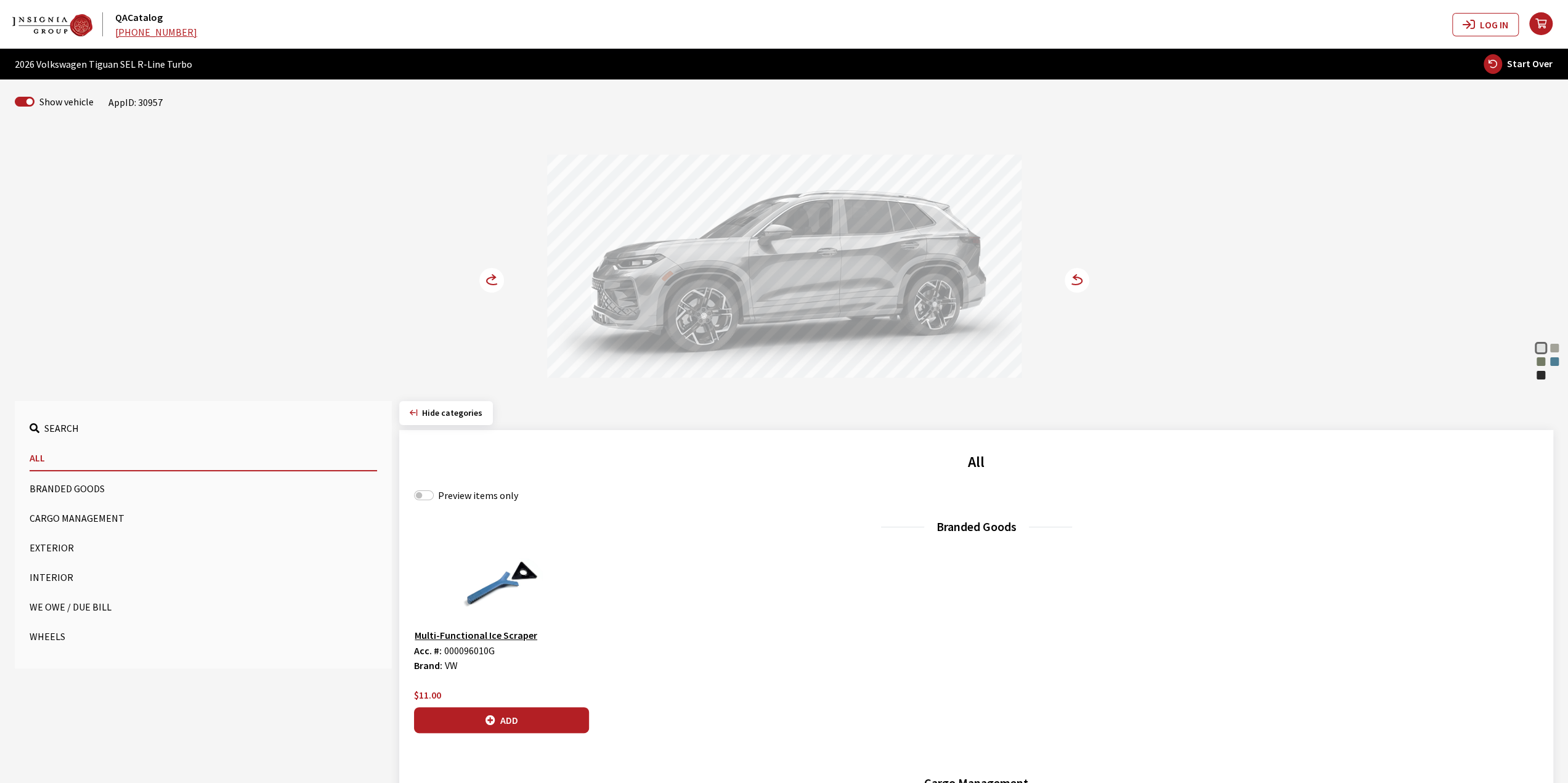
click at [485, 274] on circle at bounding box center [491, 280] width 25 height 25
click at [485, 274] on circle at bounding box center [491, 280] width 25 height 25
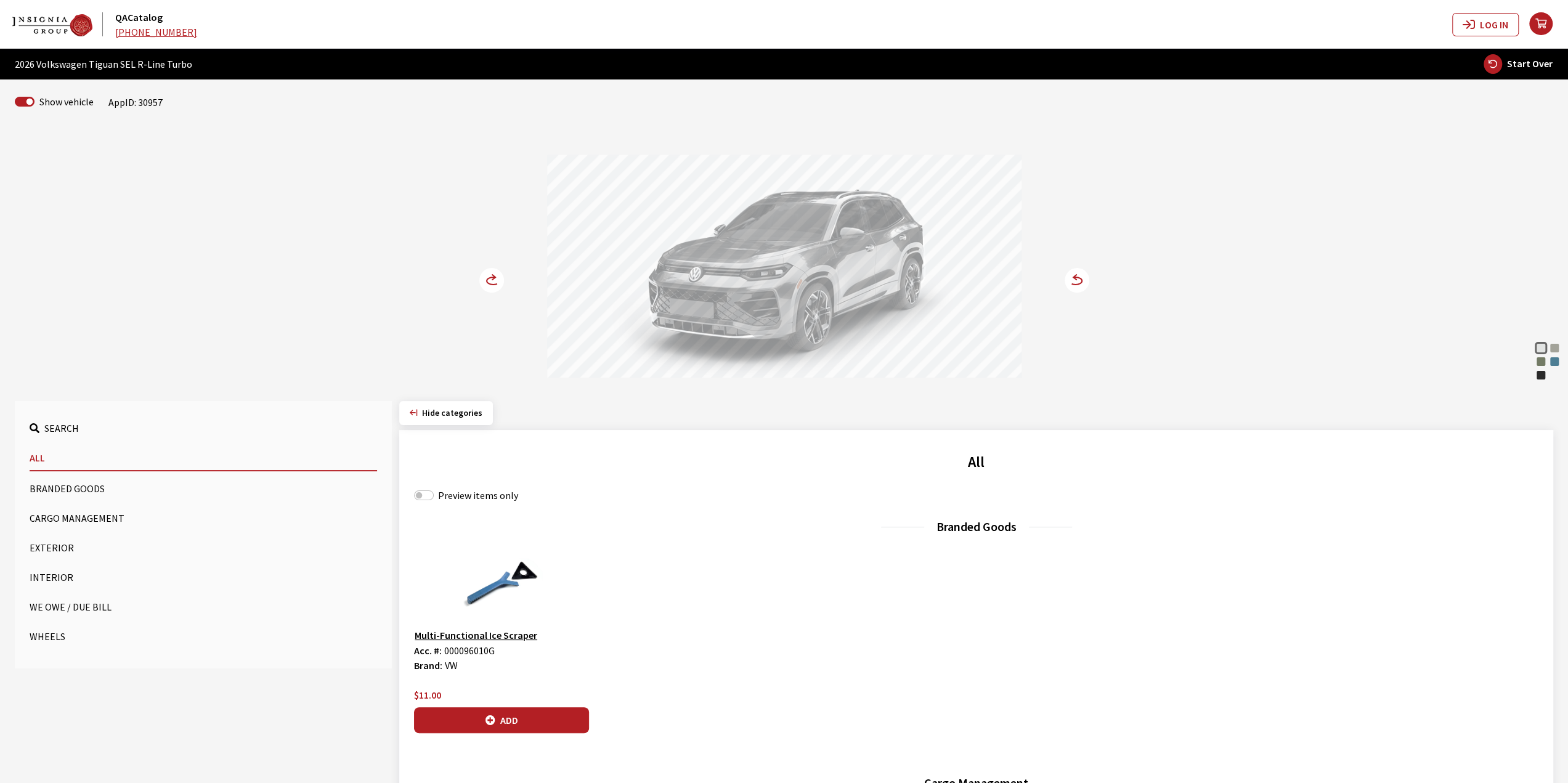
click at [493, 283] on circle at bounding box center [491, 280] width 25 height 25
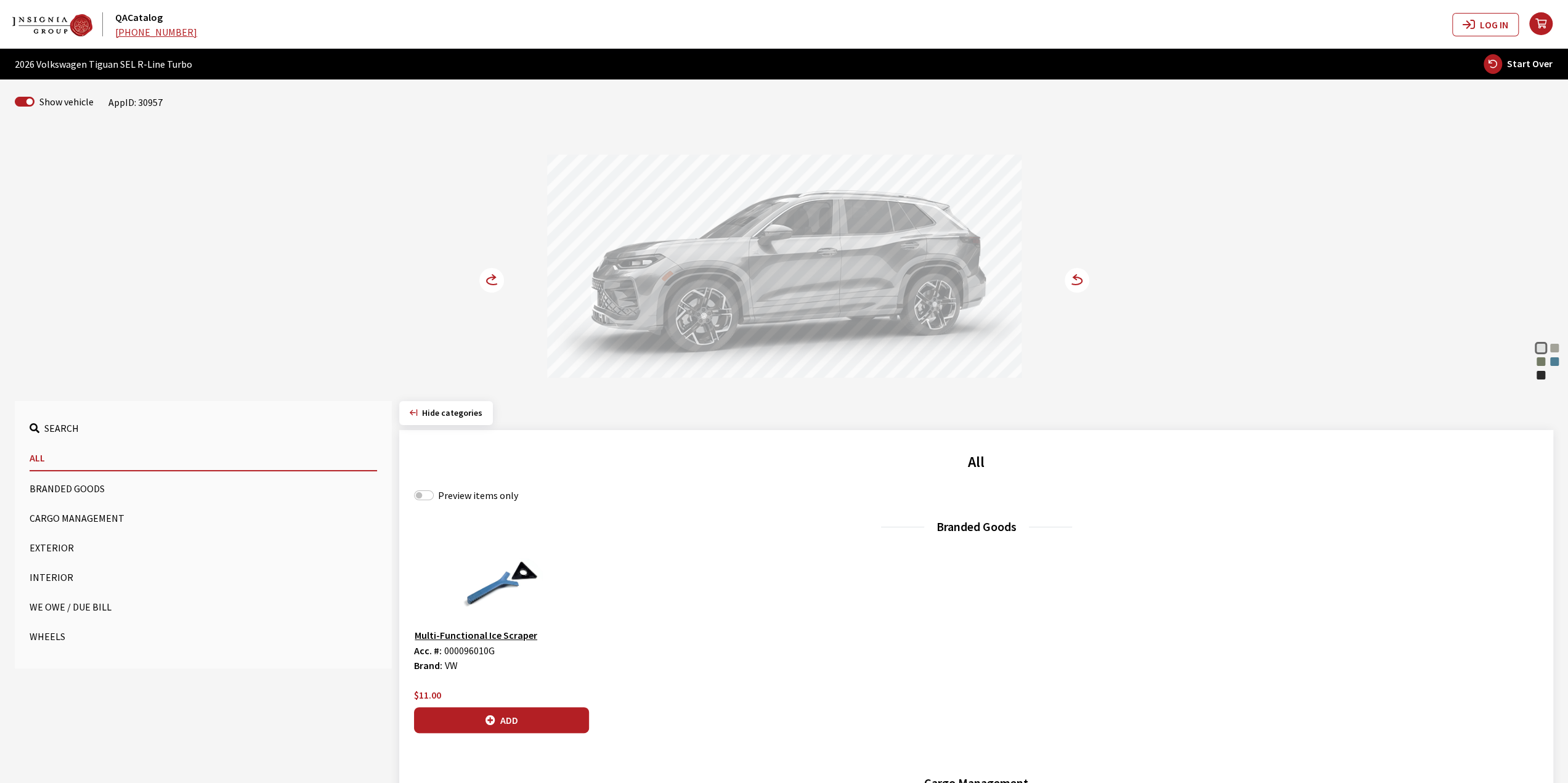
click at [488, 273] on circle at bounding box center [491, 280] width 25 height 25
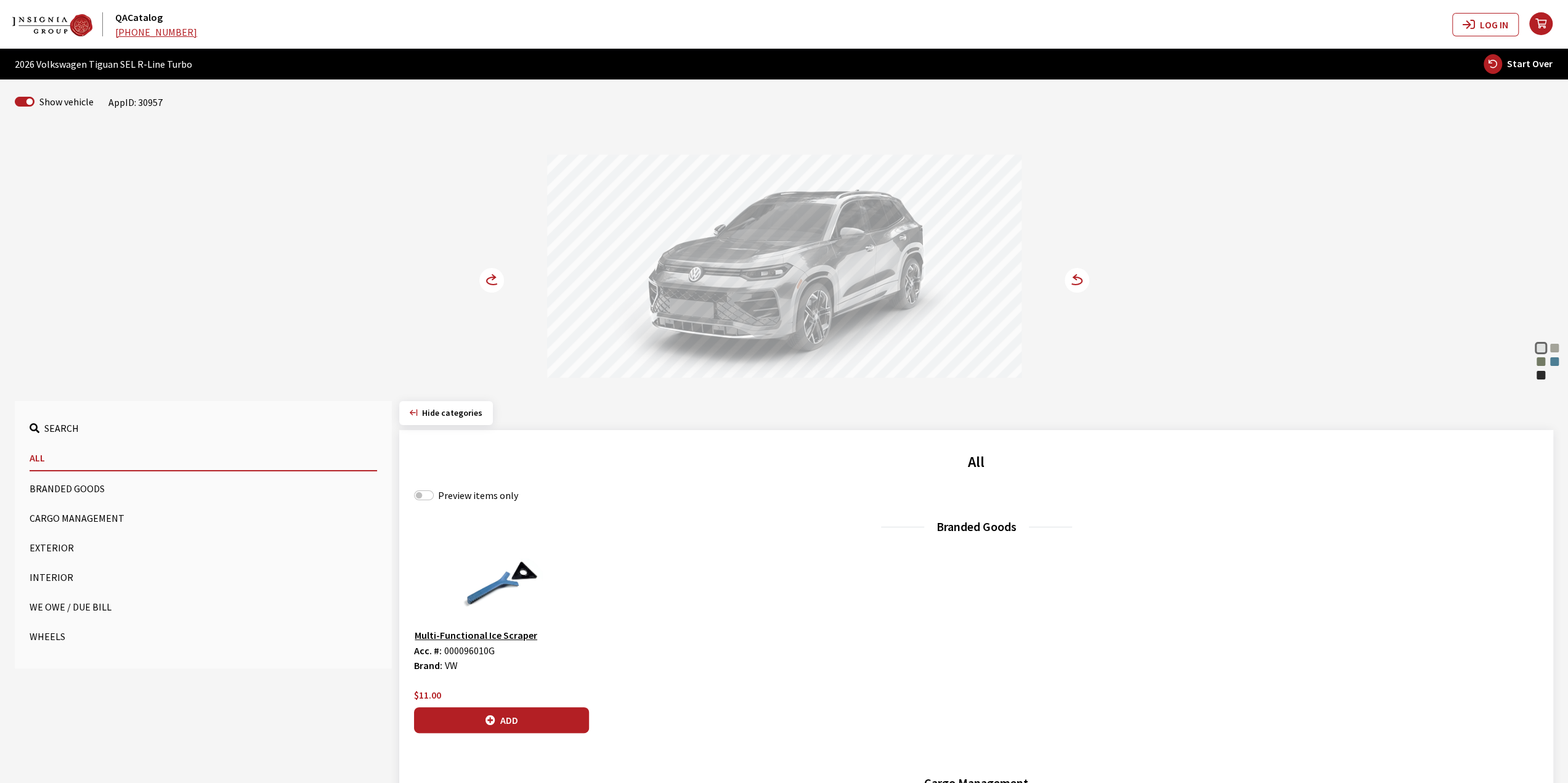
click at [488, 274] on circle at bounding box center [491, 280] width 25 height 25
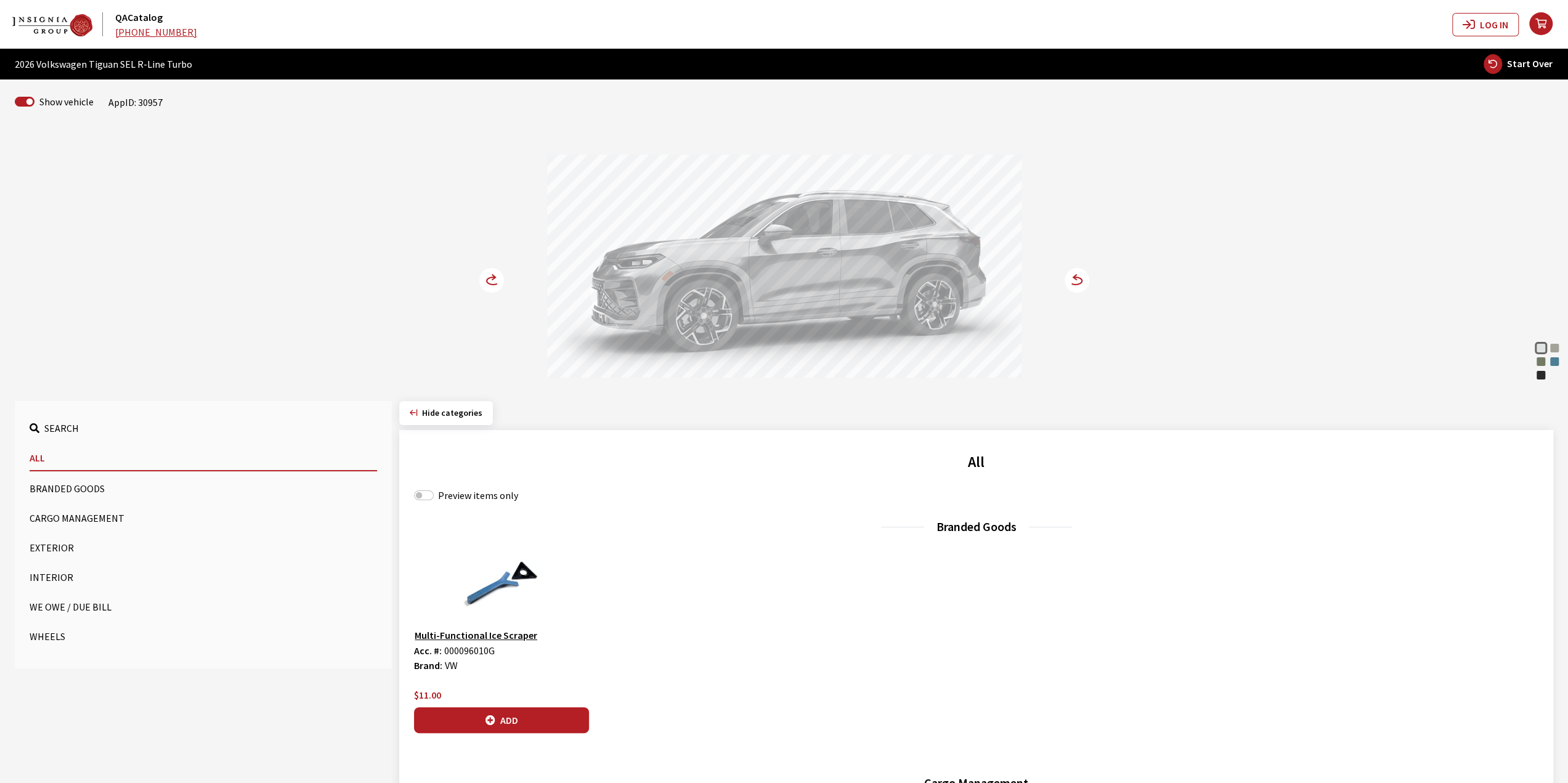
click at [488, 275] on circle at bounding box center [491, 280] width 25 height 25
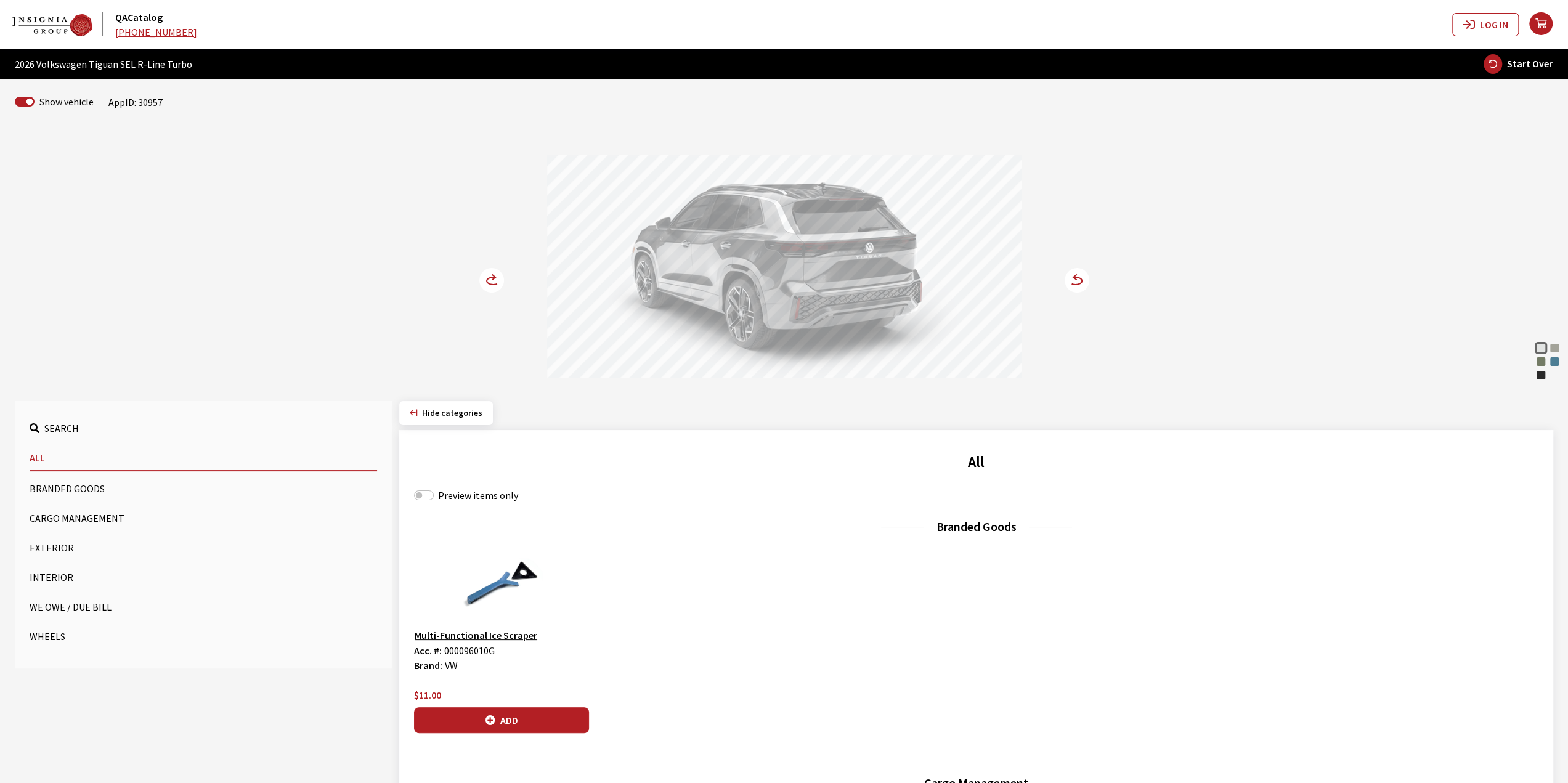
click at [489, 275] on circle at bounding box center [491, 280] width 25 height 25
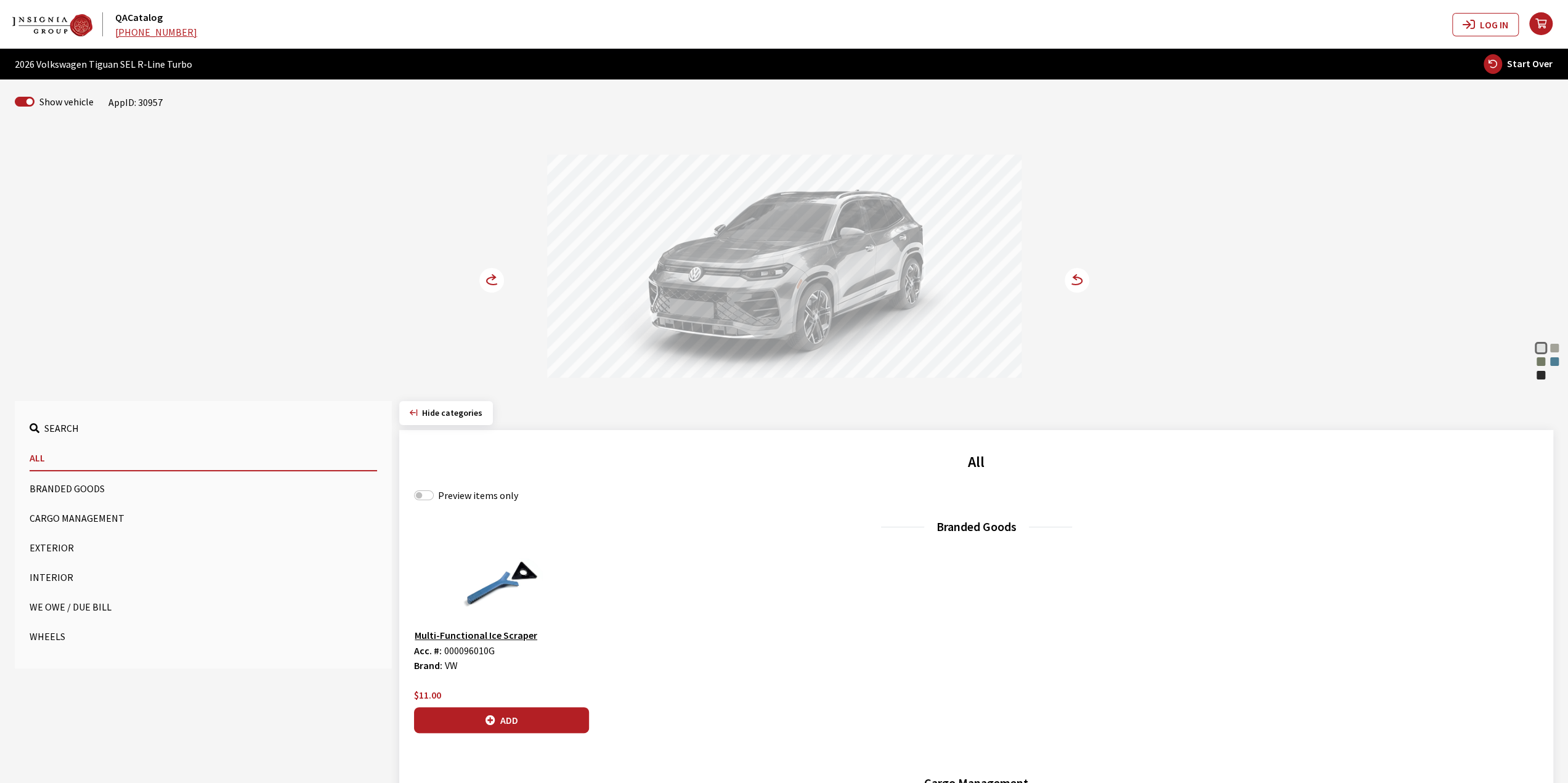
click at [490, 273] on circle at bounding box center [491, 280] width 25 height 25
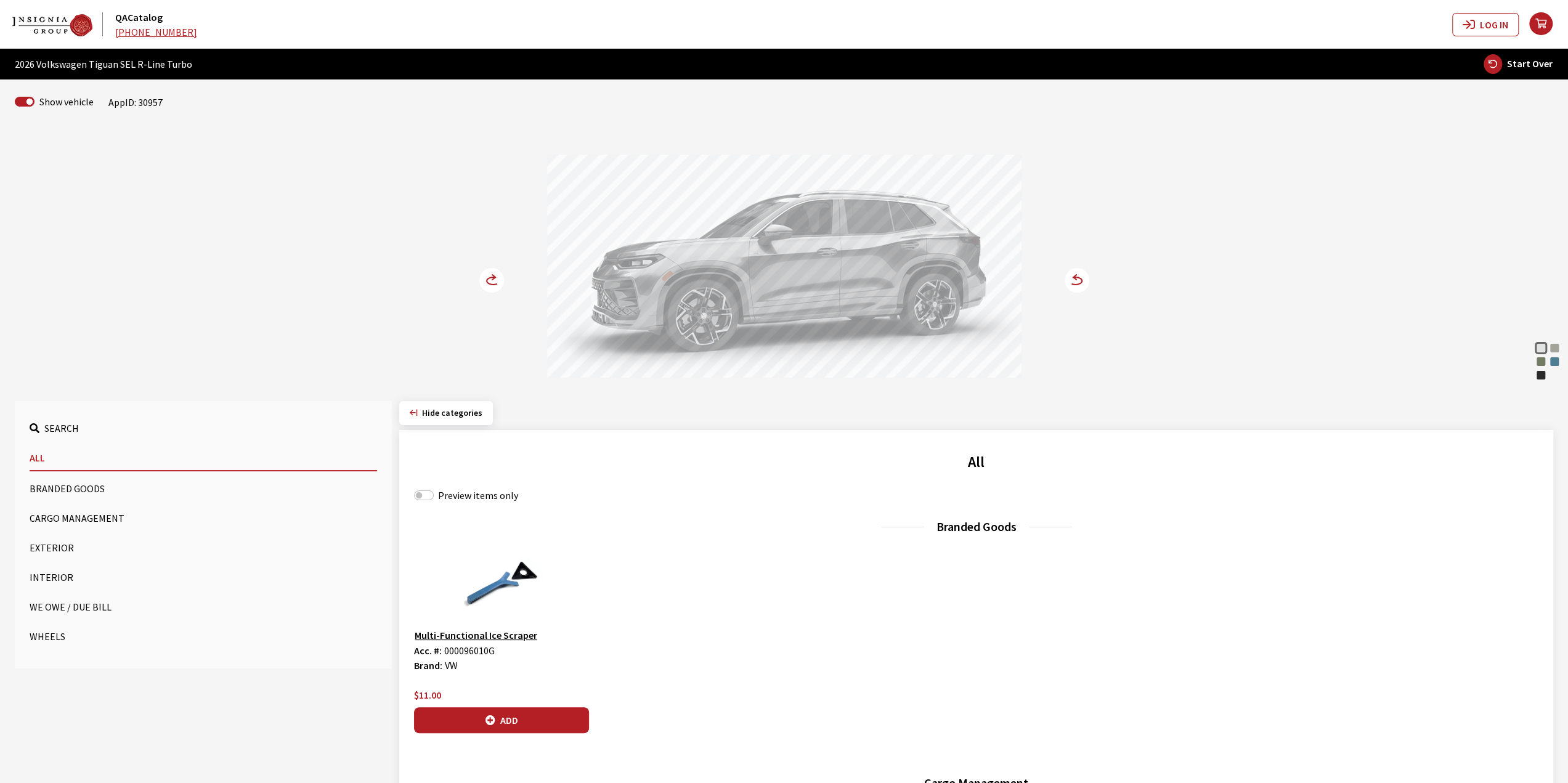
click at [490, 273] on circle at bounding box center [491, 280] width 25 height 25
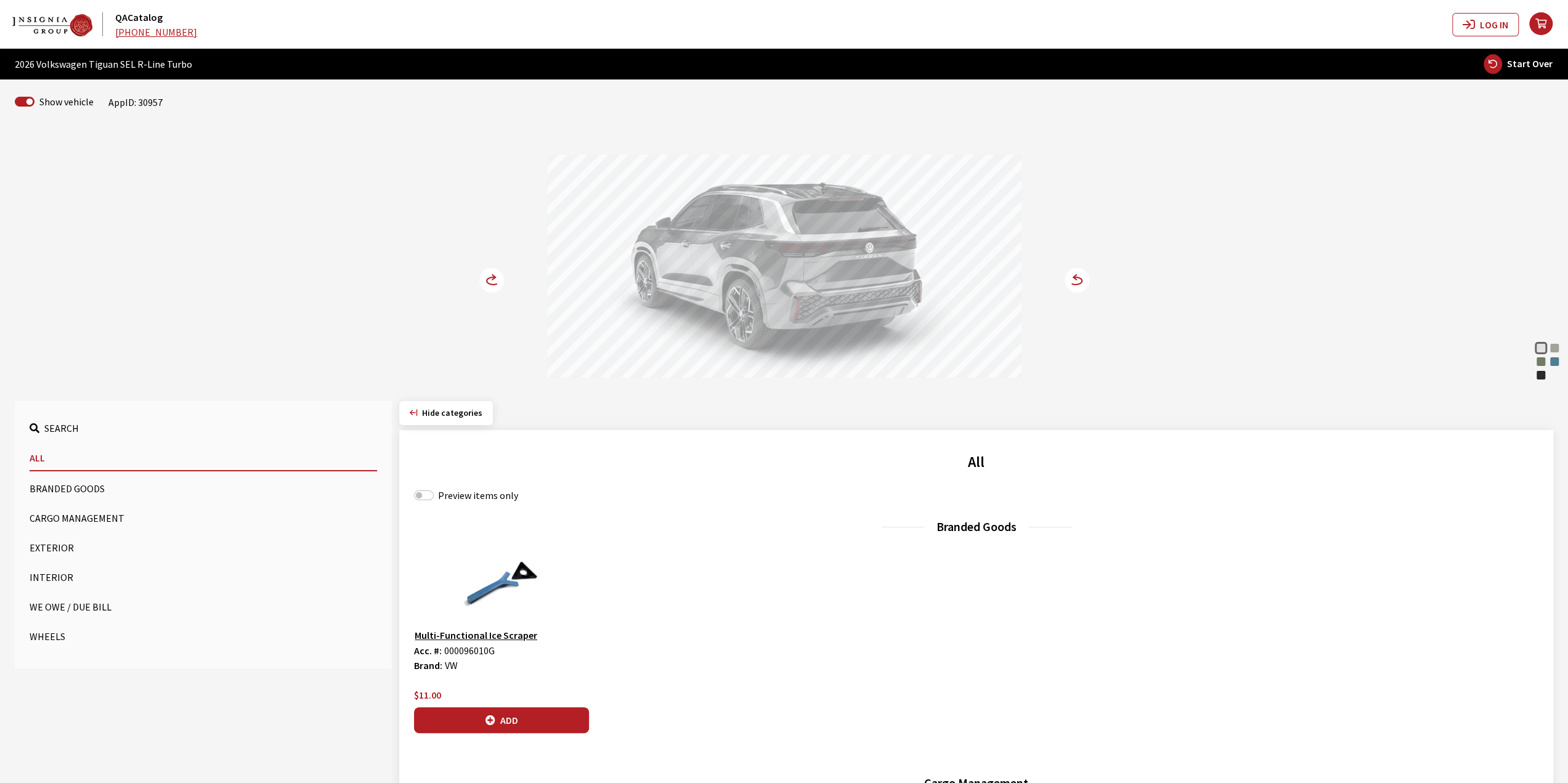
click at [490, 273] on circle at bounding box center [491, 280] width 25 height 25
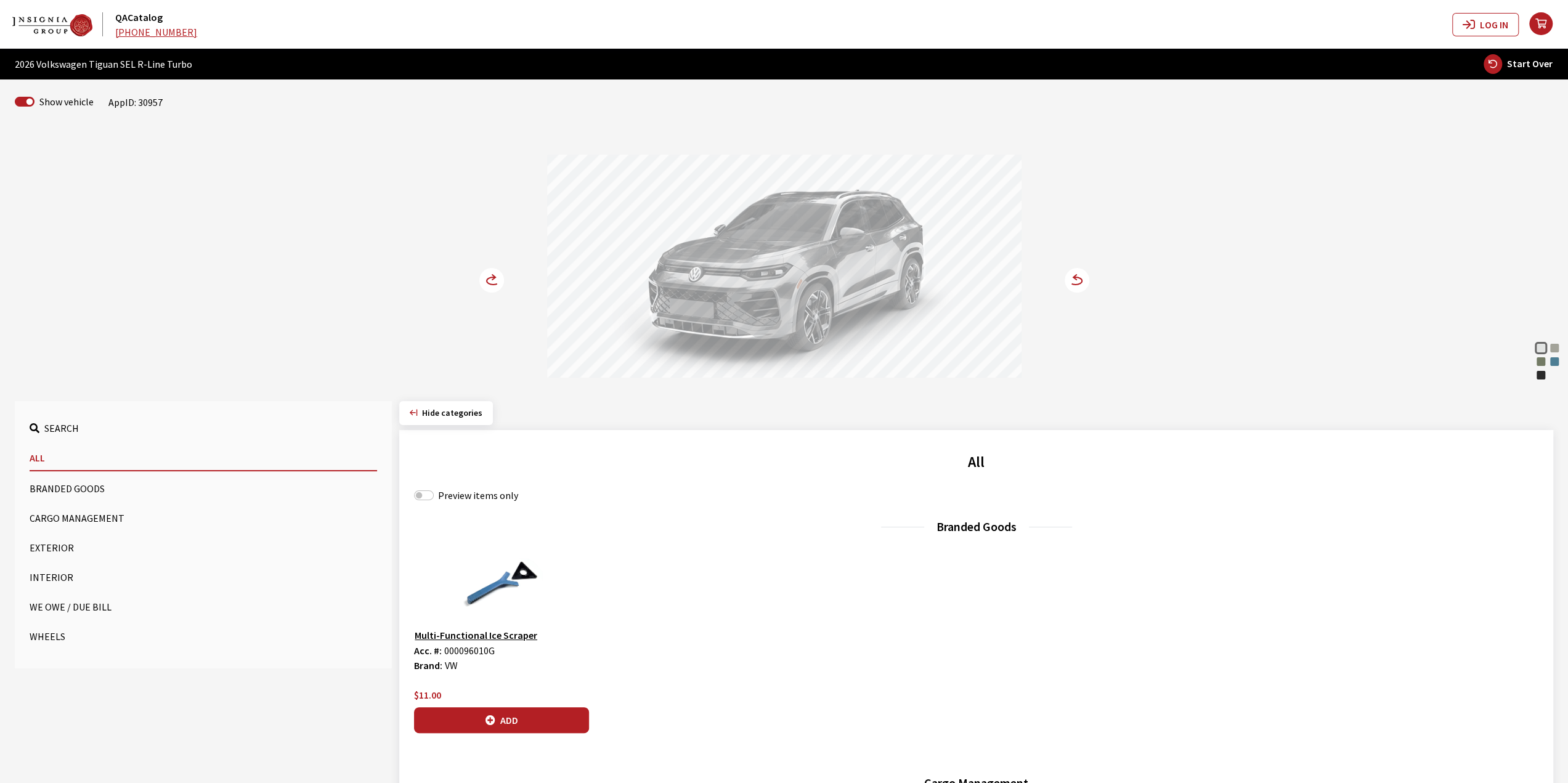
click at [493, 287] on circle at bounding box center [491, 280] width 25 height 25
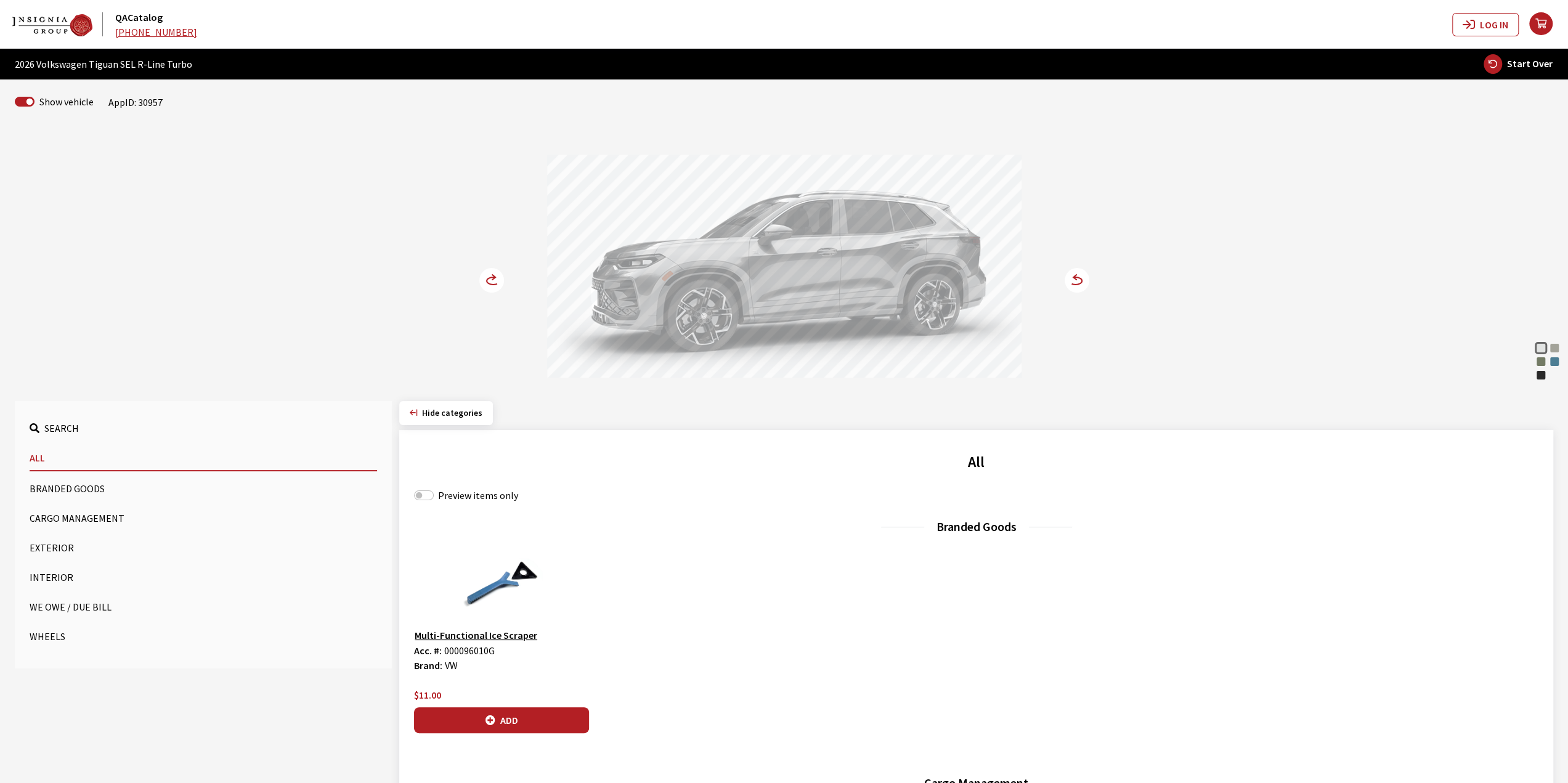
click at [493, 277] on circle at bounding box center [491, 280] width 25 height 25
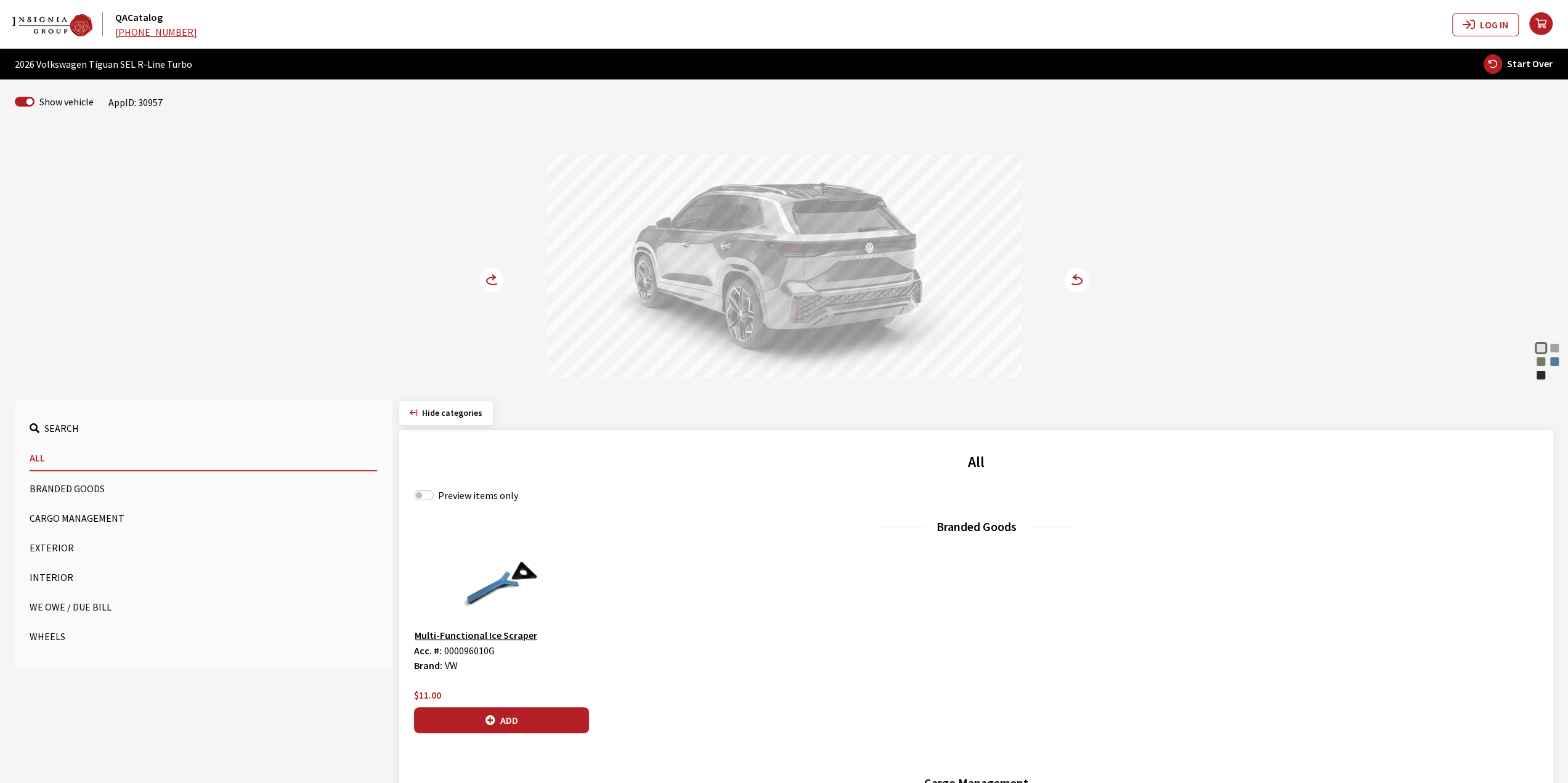
click at [493, 277] on icon at bounding box center [494, 277] width 3 height 5
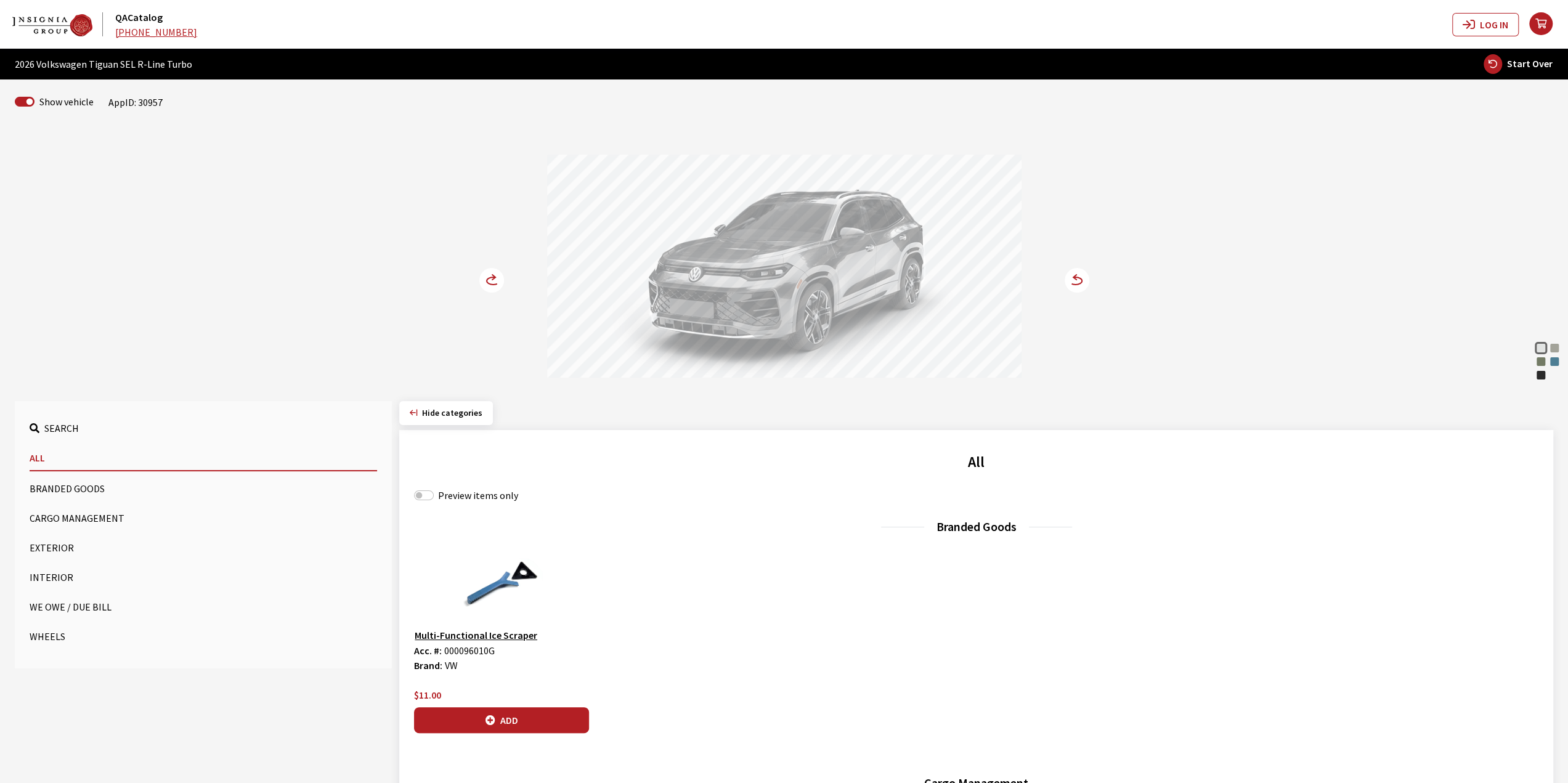
click at [493, 277] on icon at bounding box center [494, 277] width 3 height 5
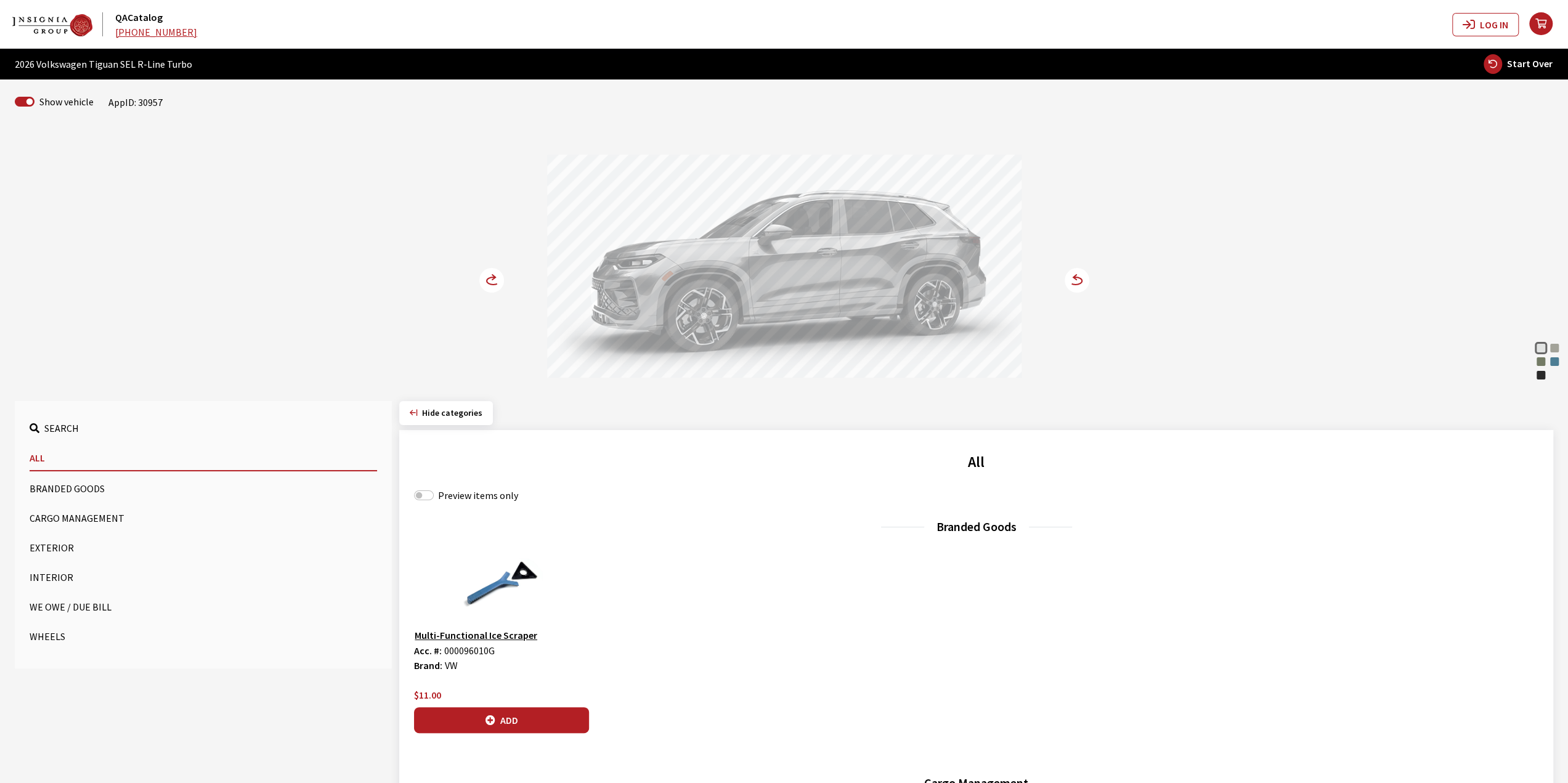
click at [493, 277] on icon at bounding box center [494, 277] width 3 height 5
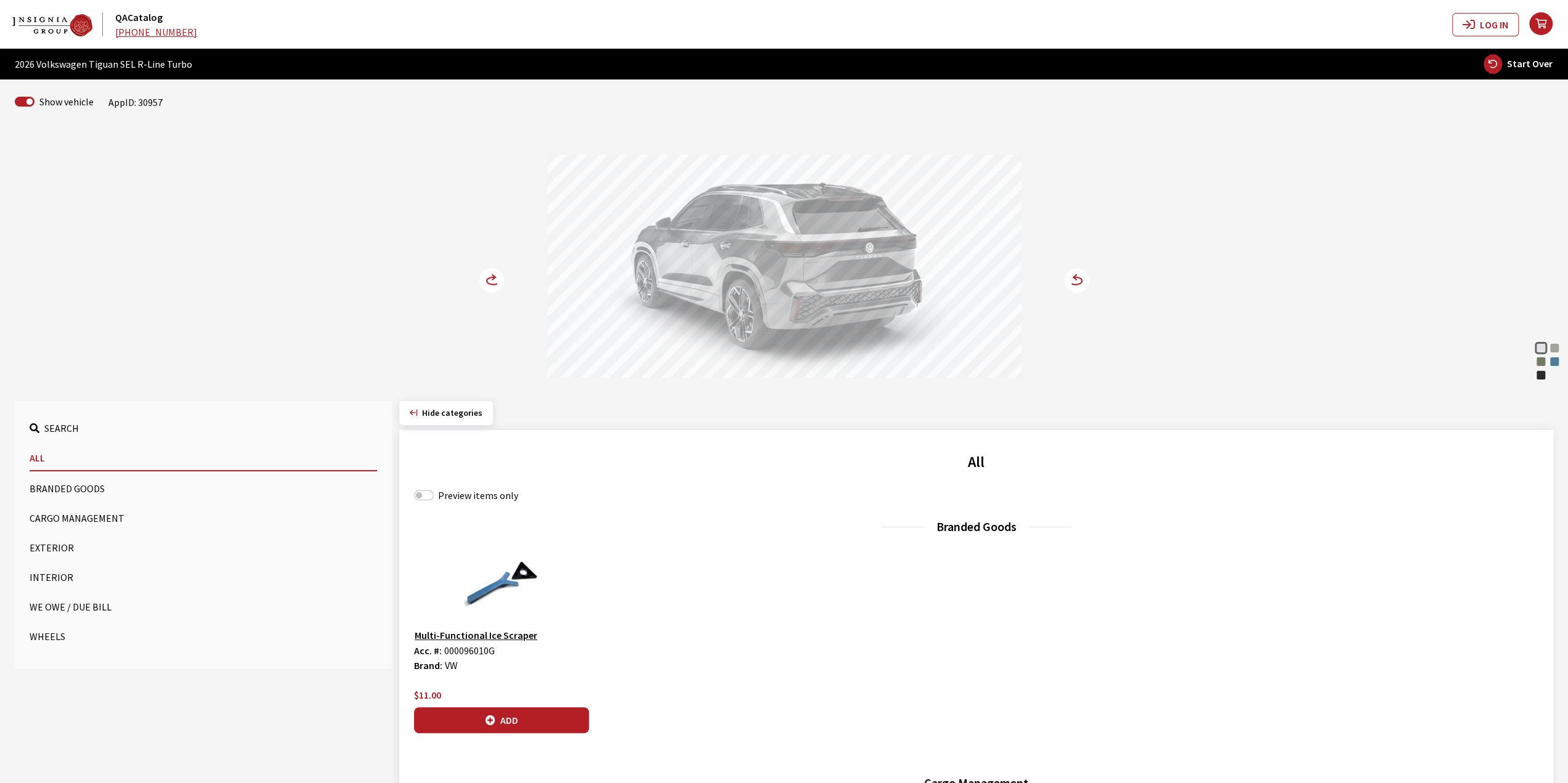
click at [493, 277] on icon at bounding box center [494, 277] width 3 height 5
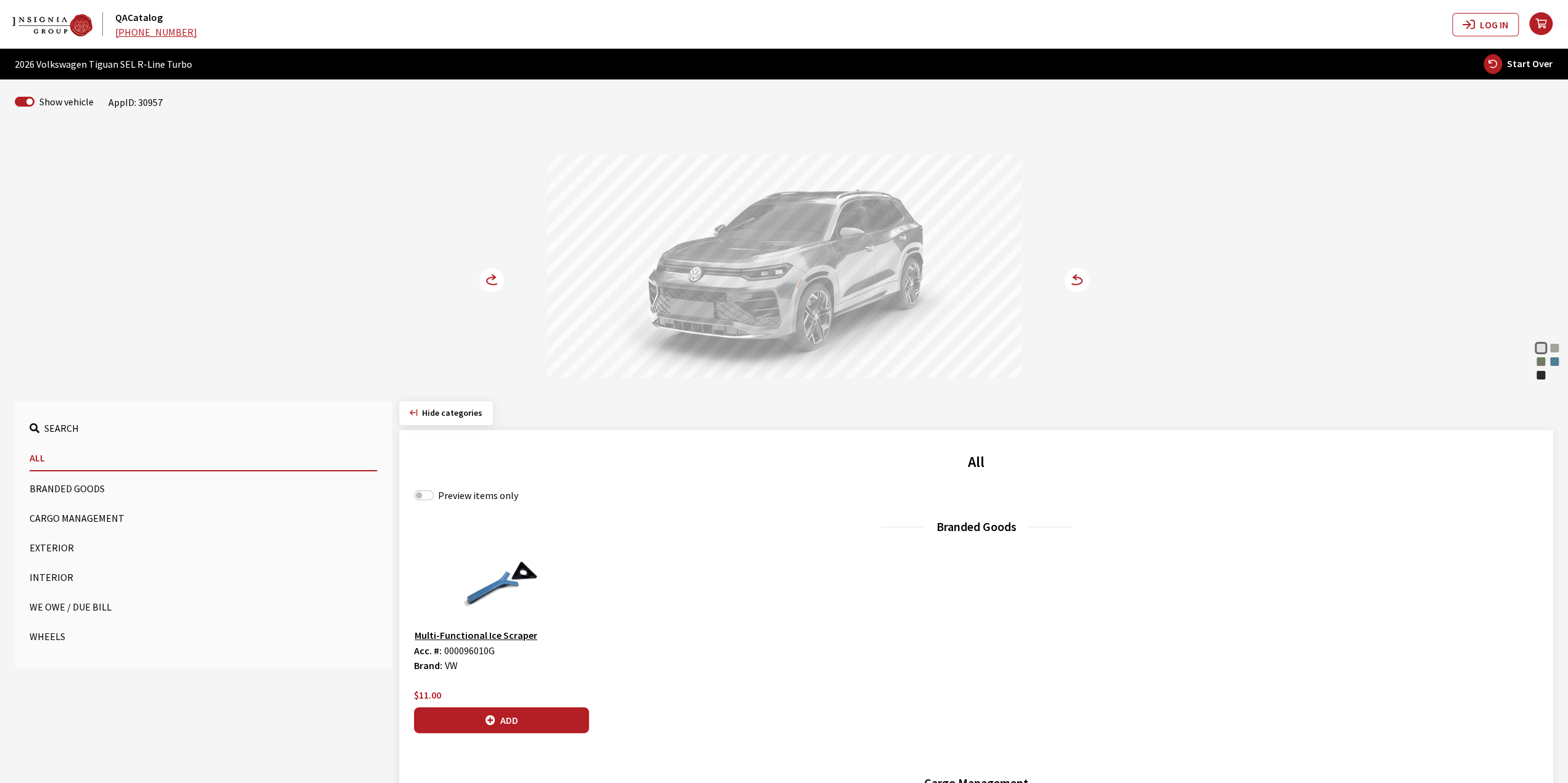
click at [493, 277] on icon at bounding box center [494, 277] width 3 height 5
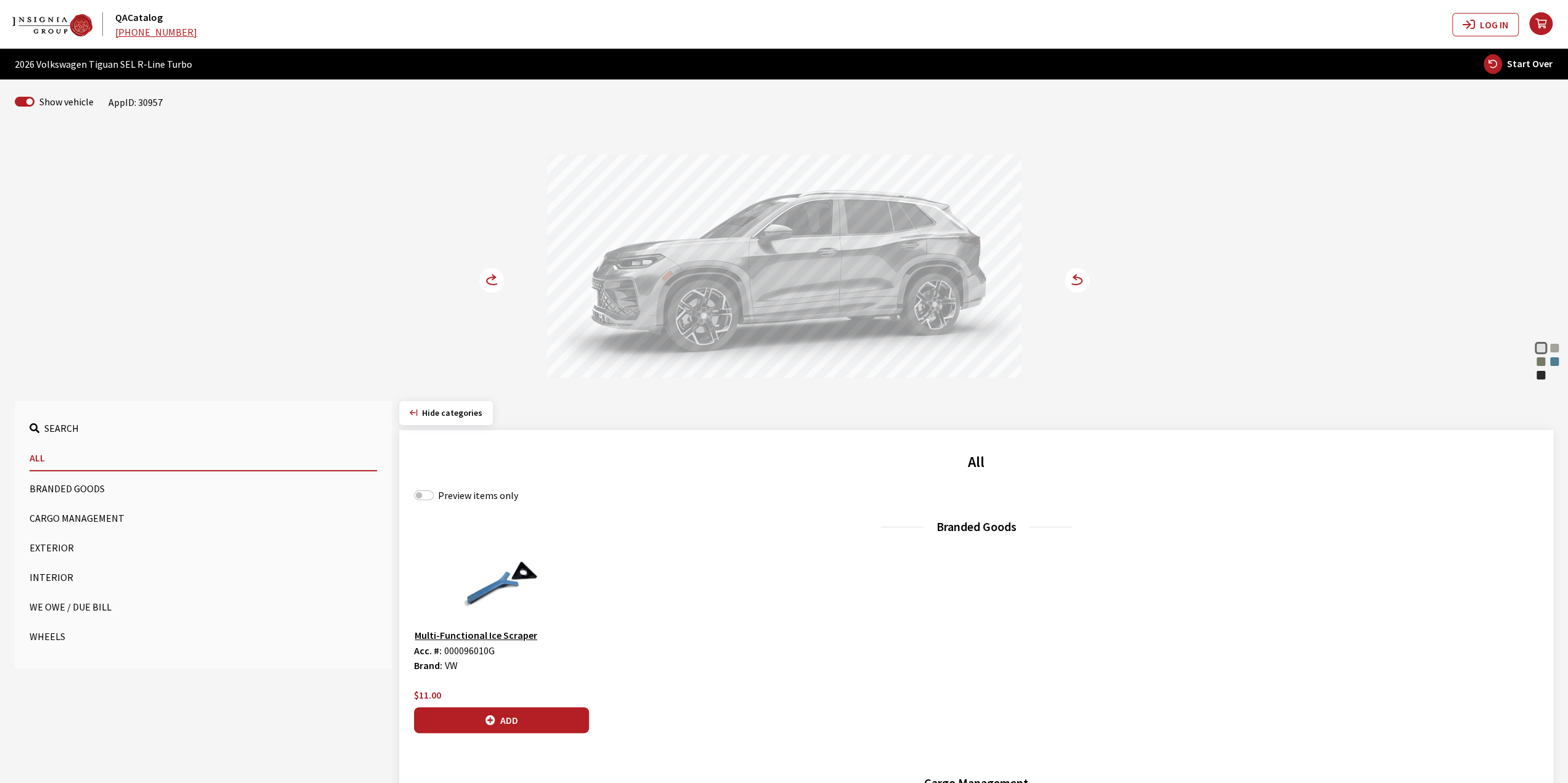
click at [493, 277] on icon at bounding box center [494, 277] width 3 height 5
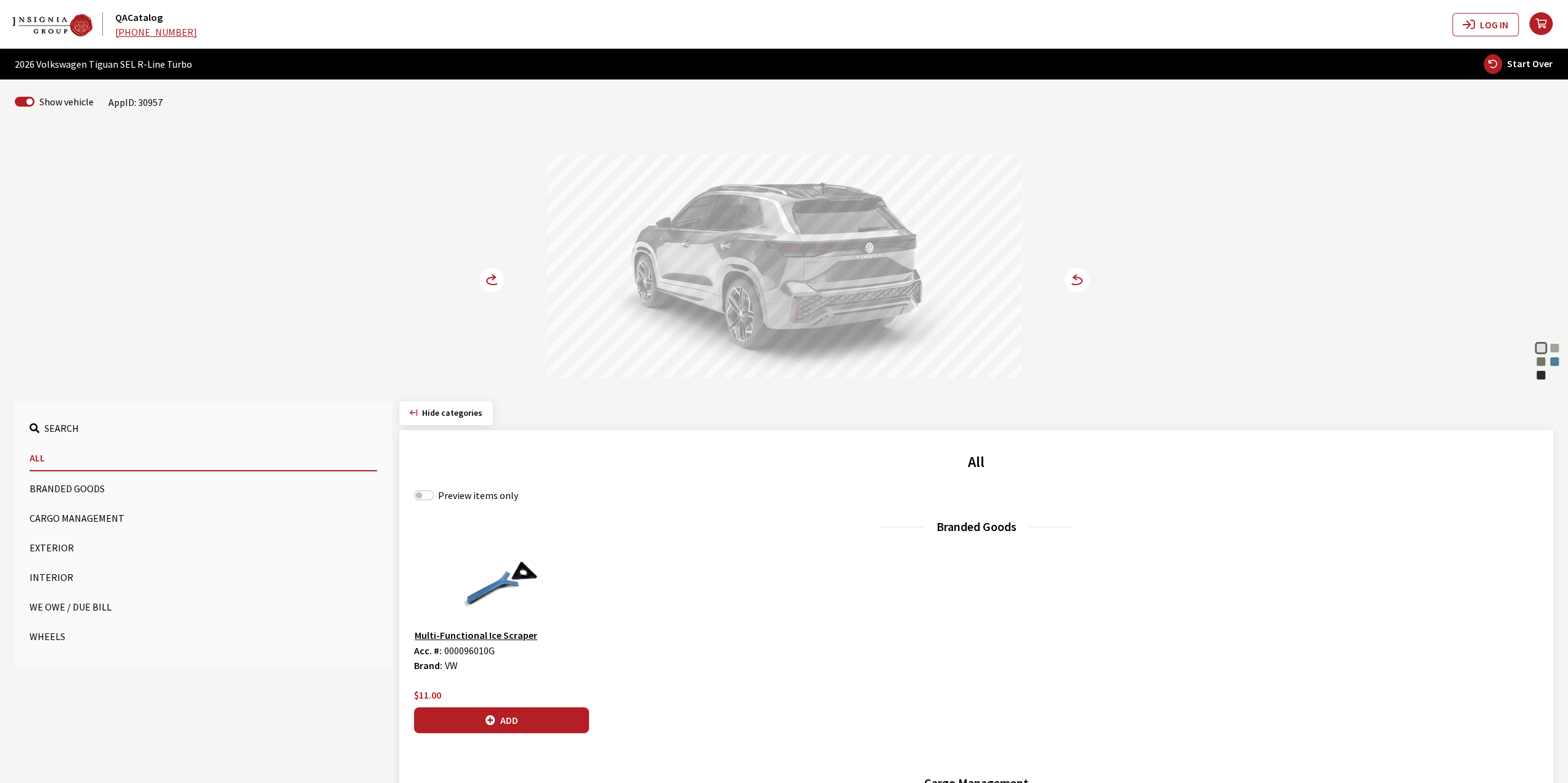
click at [493, 277] on icon at bounding box center [494, 277] width 3 height 5
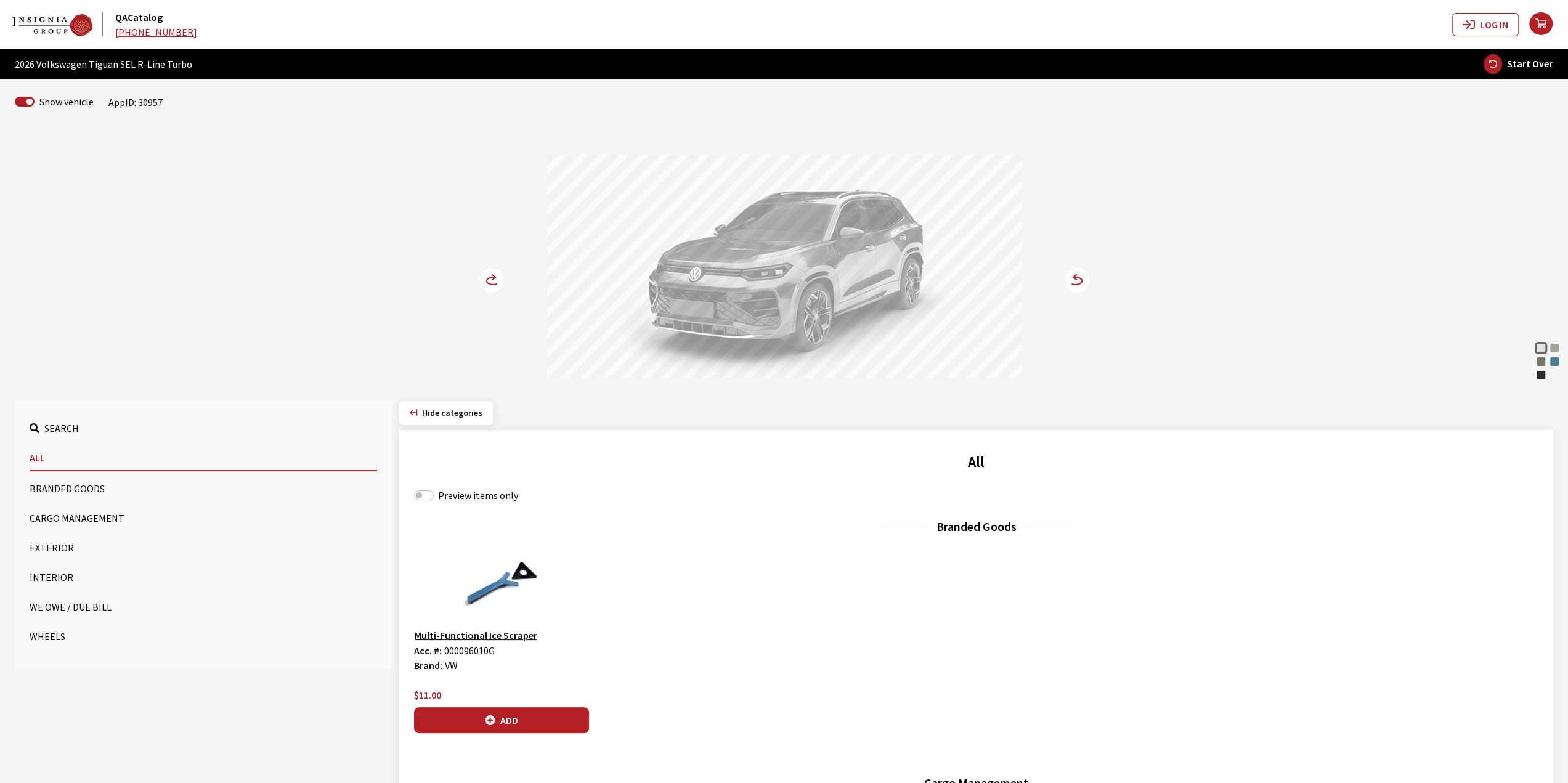
click at [496, 282] on icon at bounding box center [499, 281] width 9 height 10
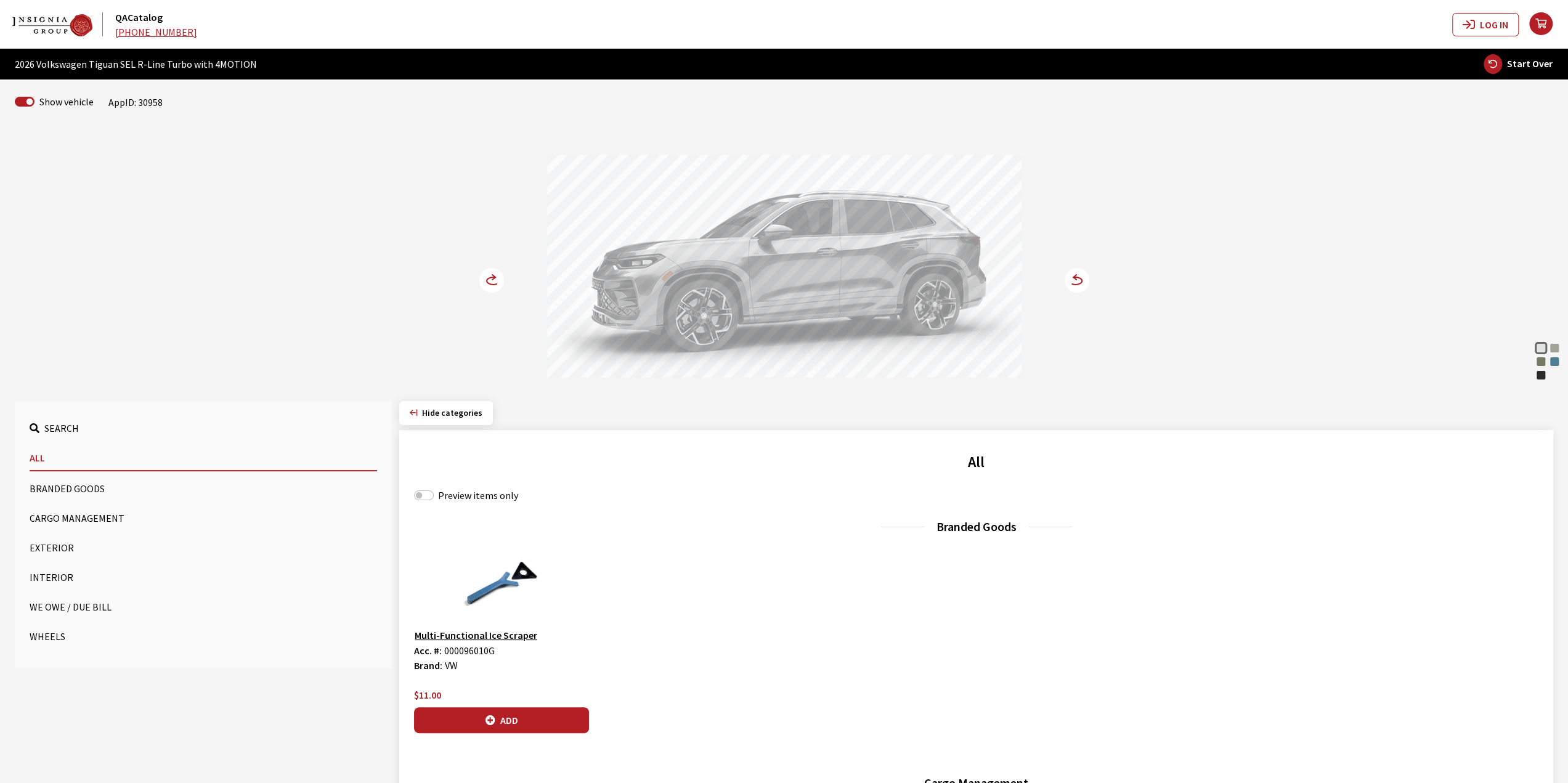
click at [499, 285] on circle at bounding box center [491, 280] width 25 height 25
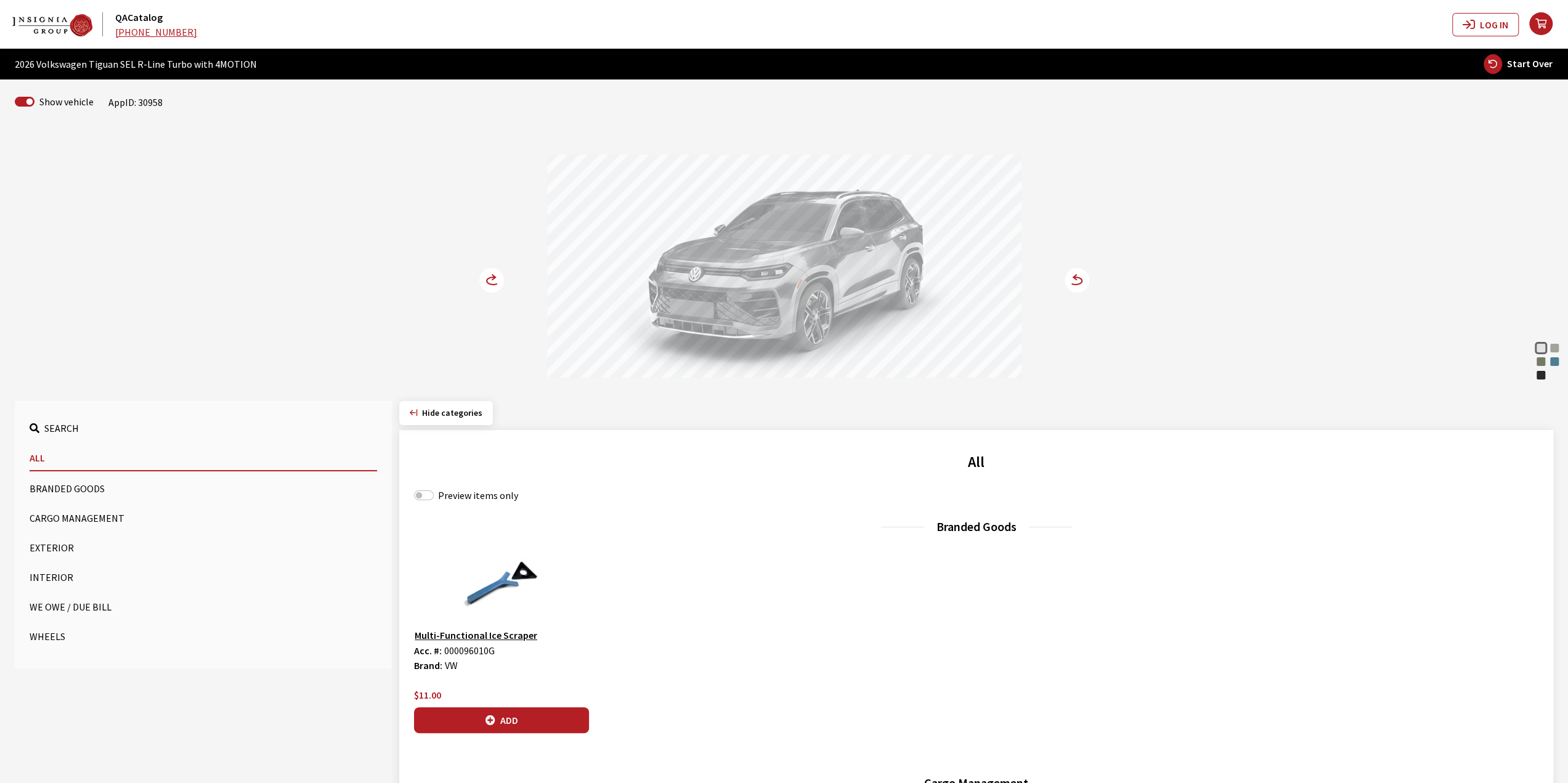
click at [499, 285] on circle at bounding box center [491, 280] width 25 height 25
